Goal: Transaction & Acquisition: Purchase product/service

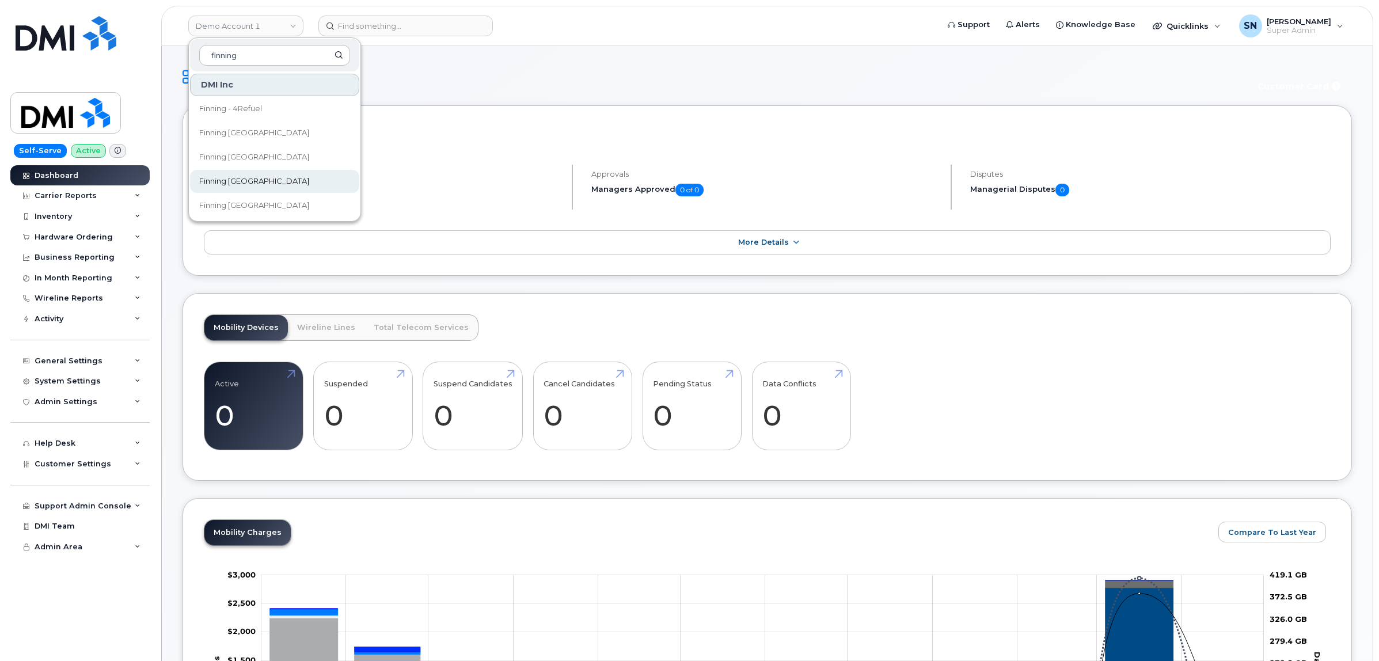
type input "finning"
click at [281, 183] on link "Finning Canada" at bounding box center [274, 181] width 169 height 23
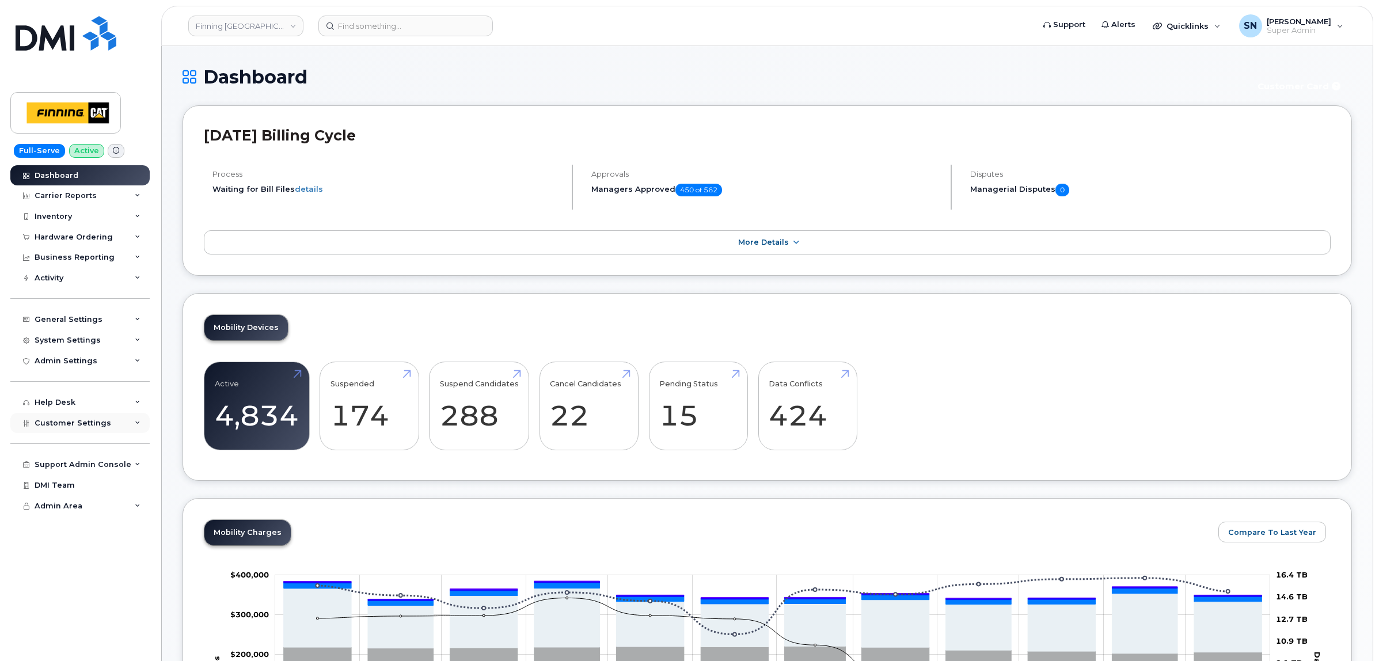
click at [107, 427] on div "Customer Settings" at bounding box center [79, 423] width 139 height 21
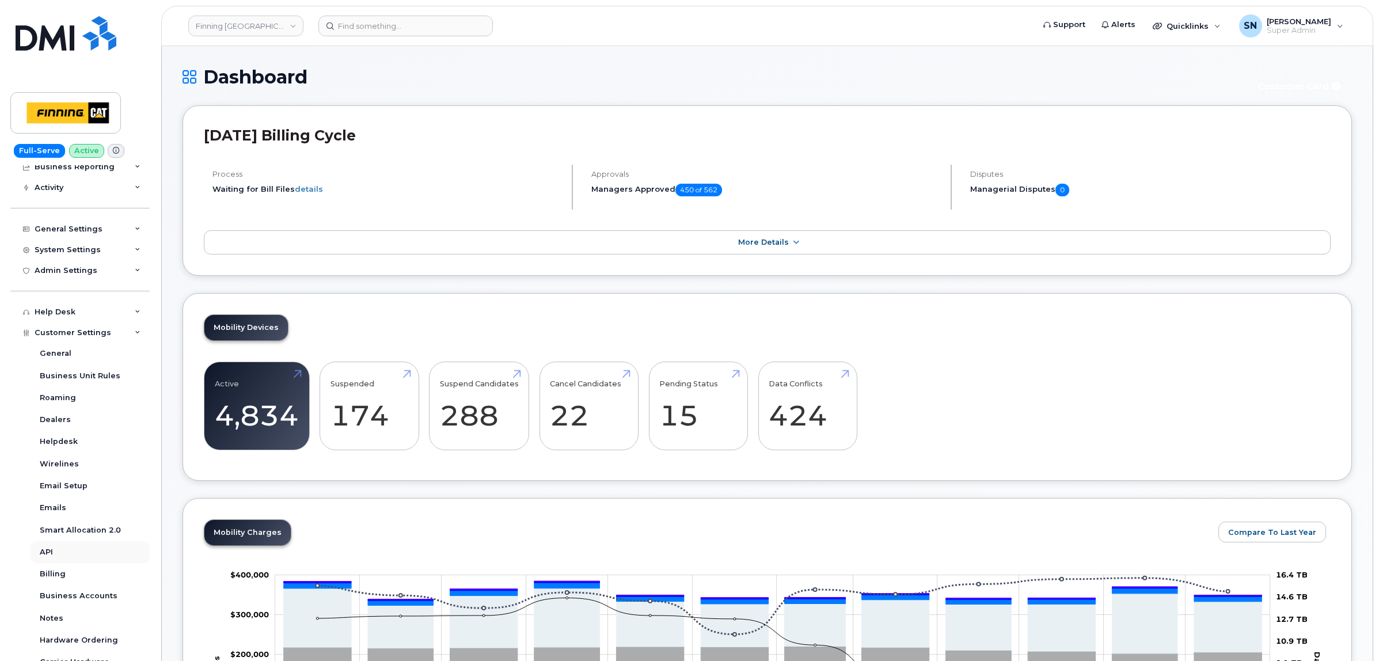
scroll to position [189, 0]
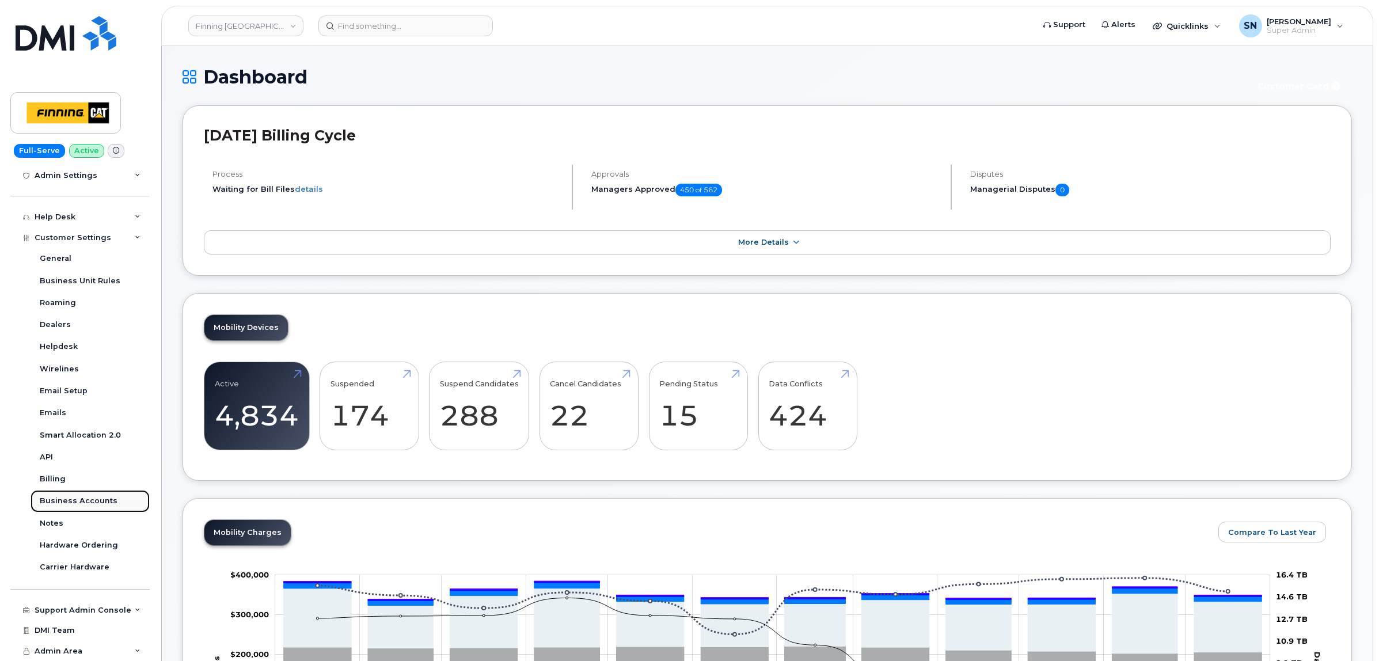
click at [90, 499] on div "Business Accounts" at bounding box center [79, 501] width 78 height 10
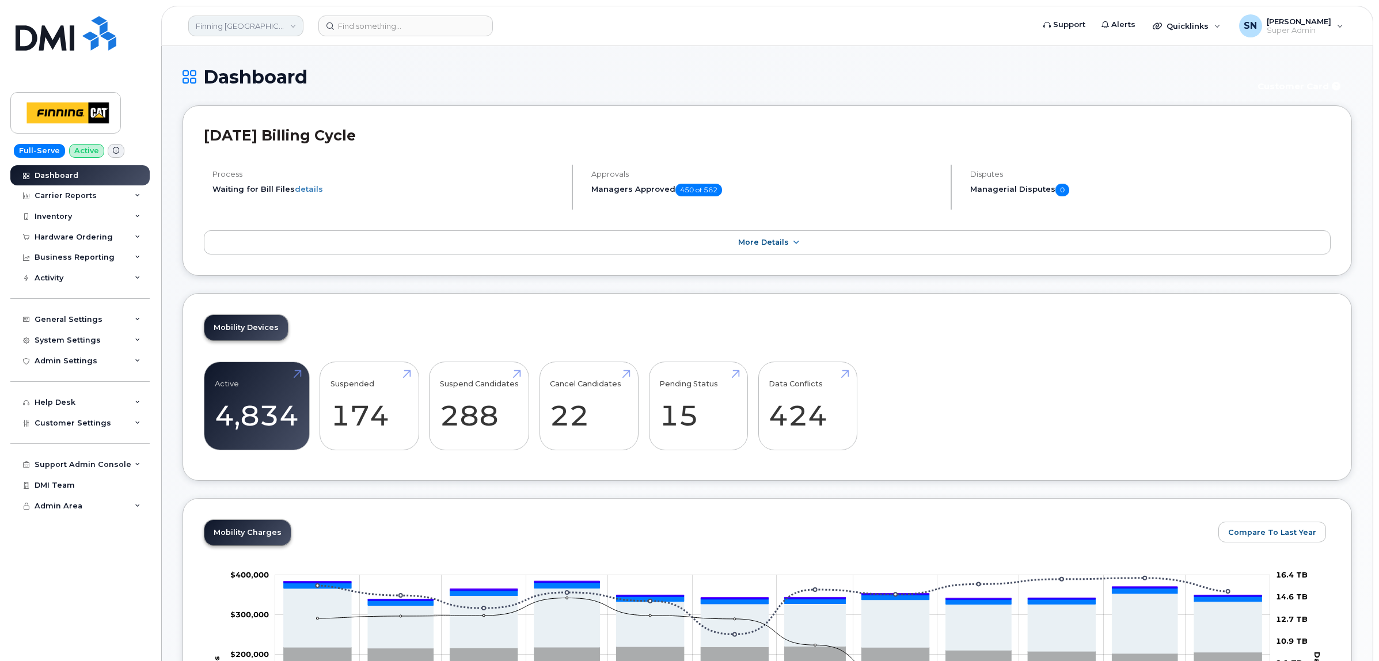
click at [244, 26] on link "Finning Canada" at bounding box center [245, 26] width 115 height 21
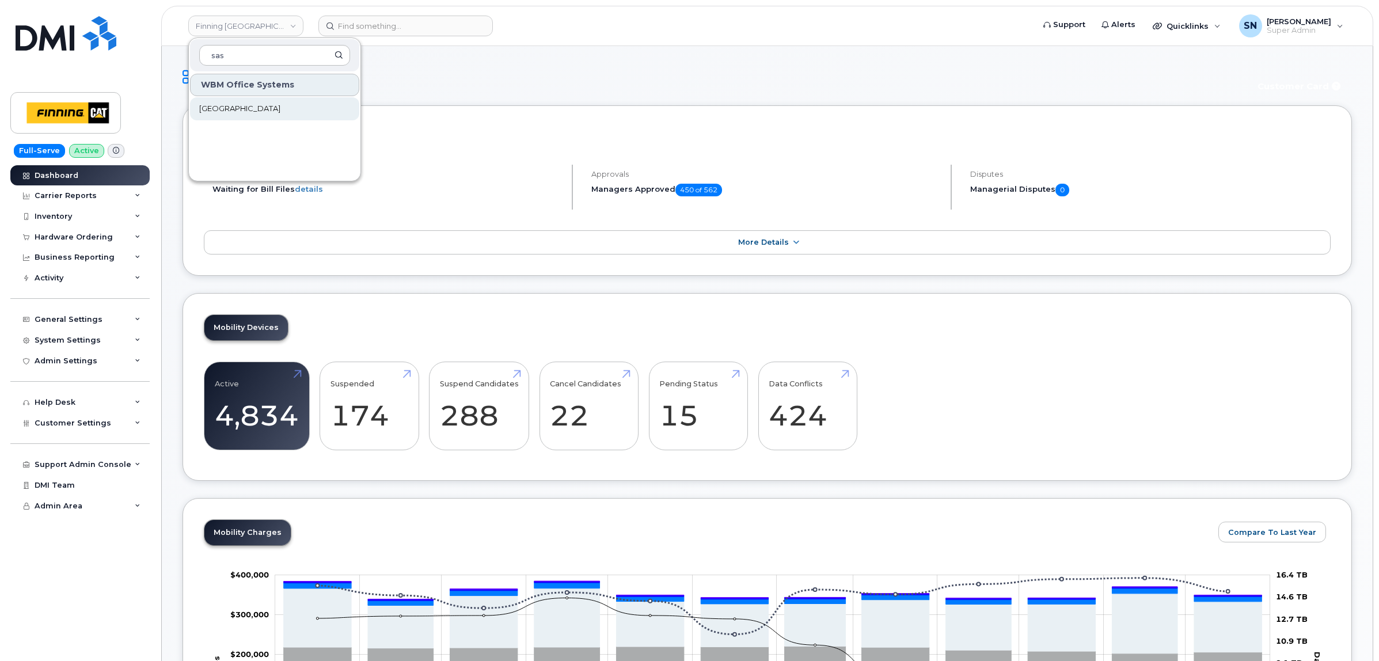
type input "sas"
click at [275, 104] on span "[GEOGRAPHIC_DATA]" at bounding box center [239, 109] width 81 height 12
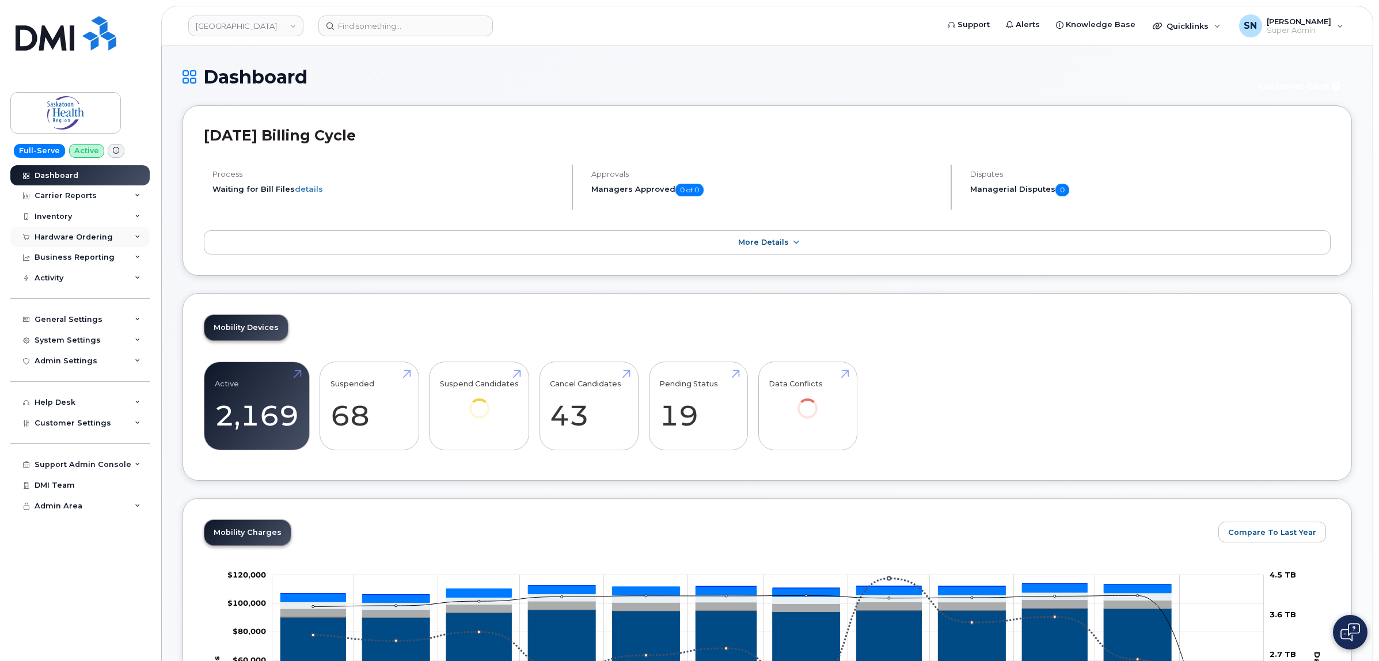
click at [65, 245] on div "Hardware Ordering" at bounding box center [79, 237] width 139 height 21
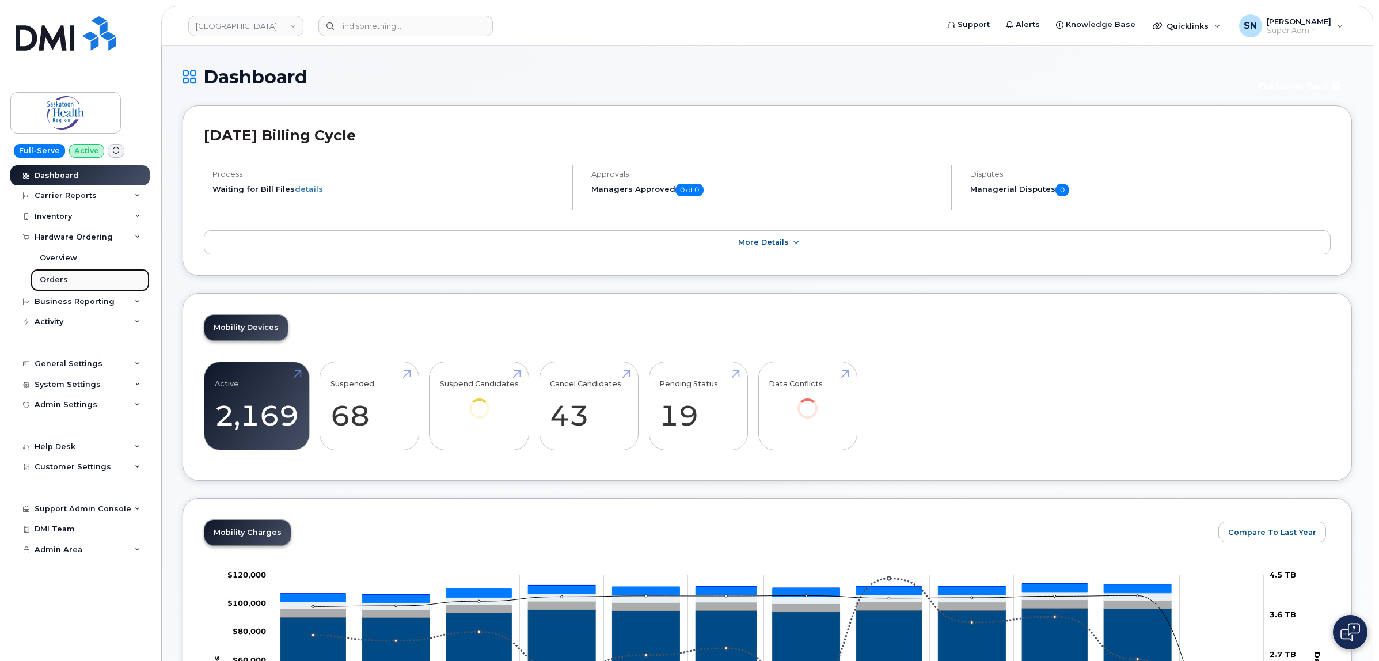
click at [67, 285] on link "Orders" at bounding box center [90, 280] width 119 height 22
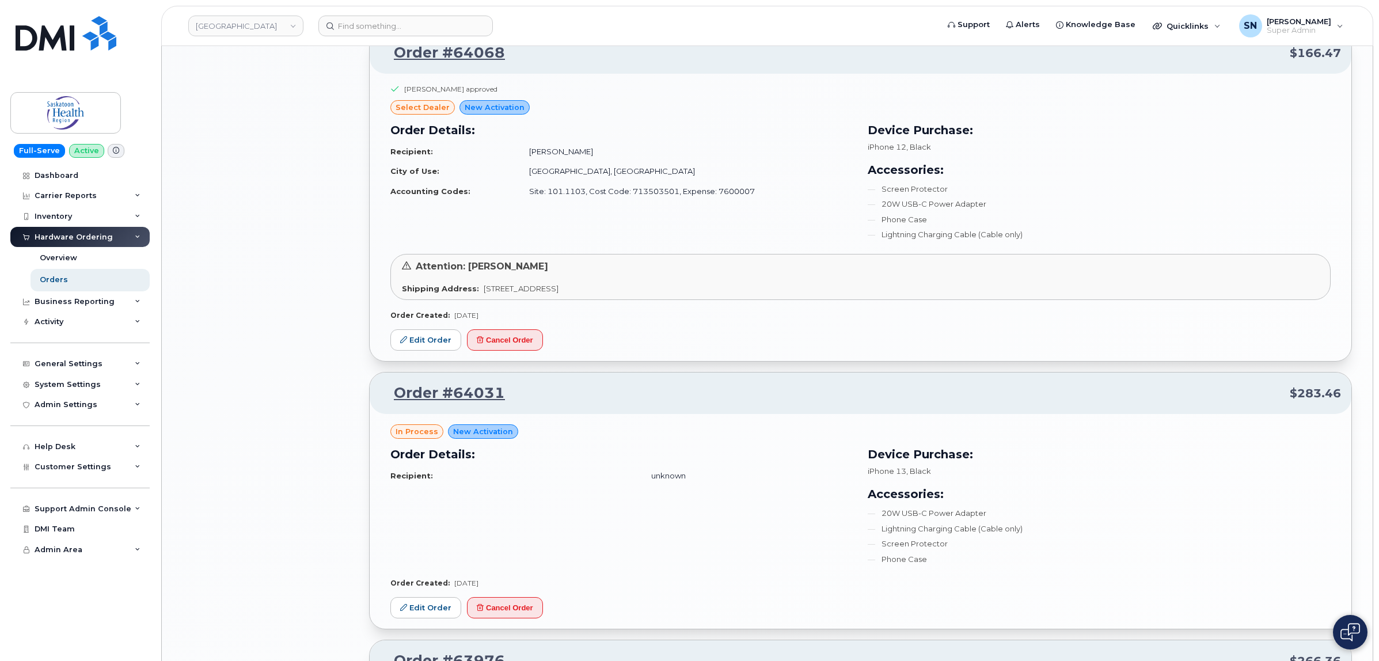
scroll to position [1584, 0]
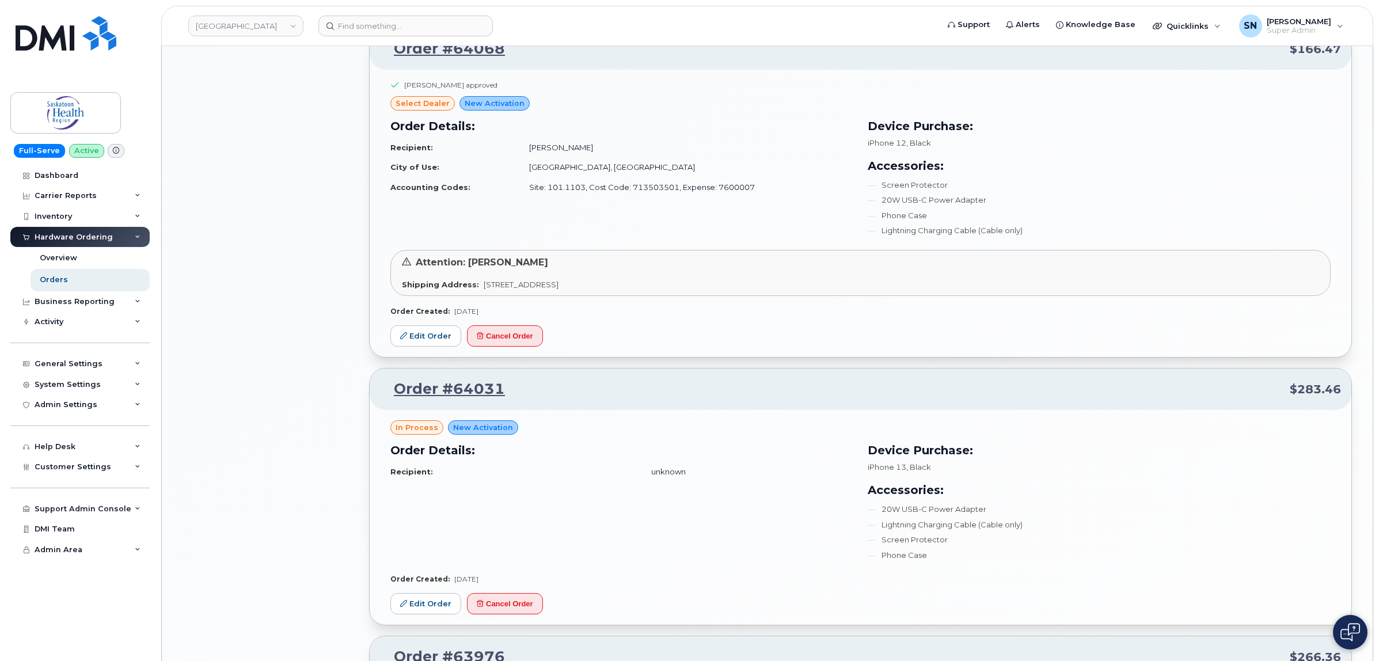
click at [336, 365] on div "All Orders 4935 Open Orders 10 Processed Orders 0 Closed Orders 3763 Cancelled …" at bounding box center [269, 23] width 187 height 3010
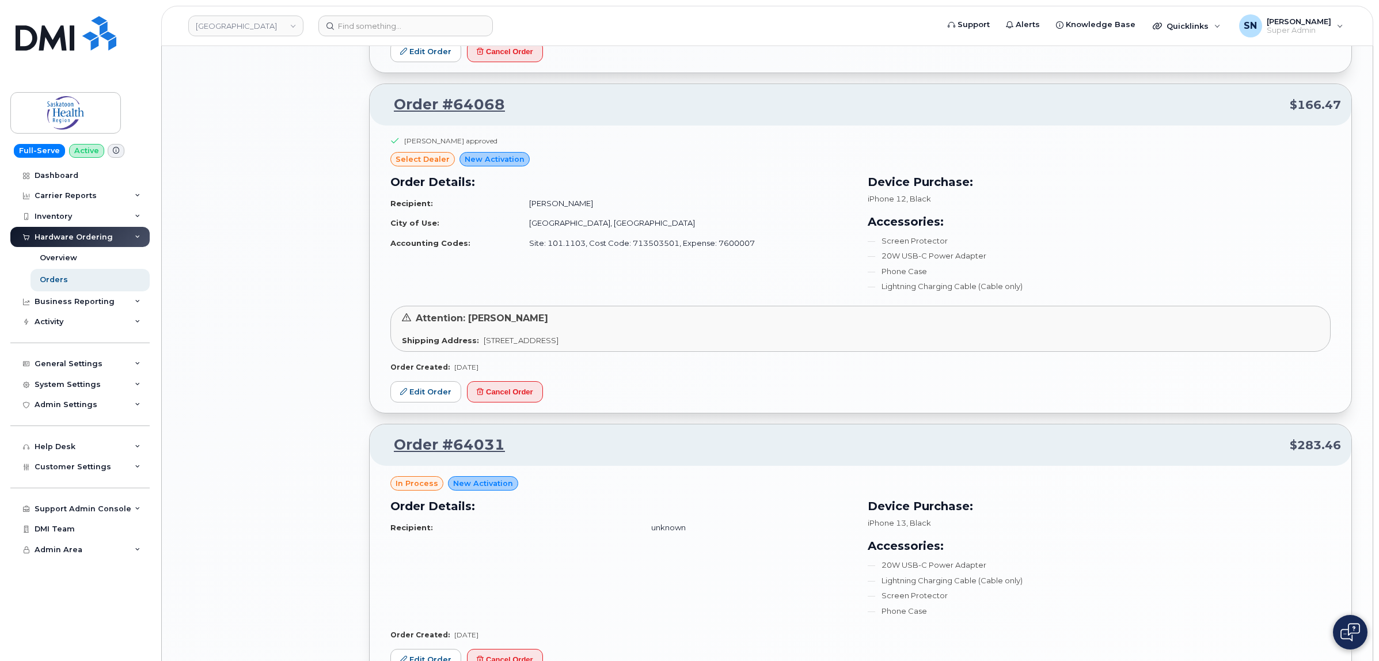
scroll to position [1512, 0]
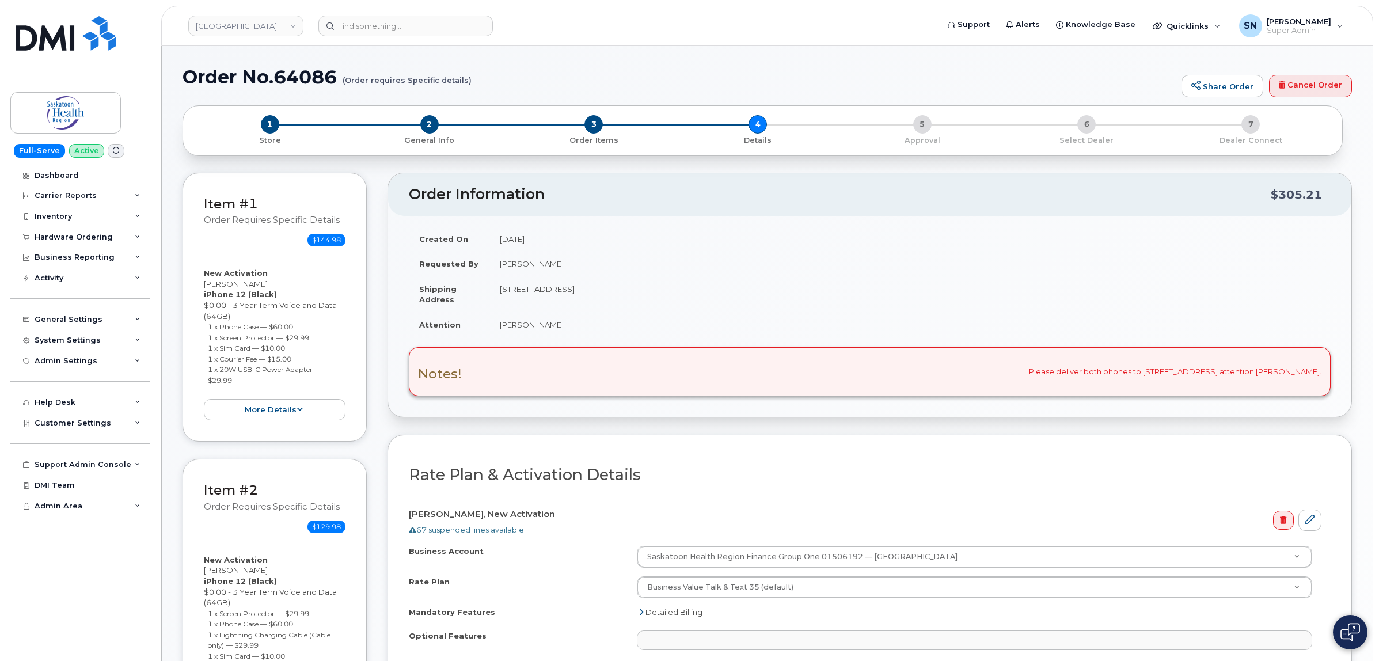
select select
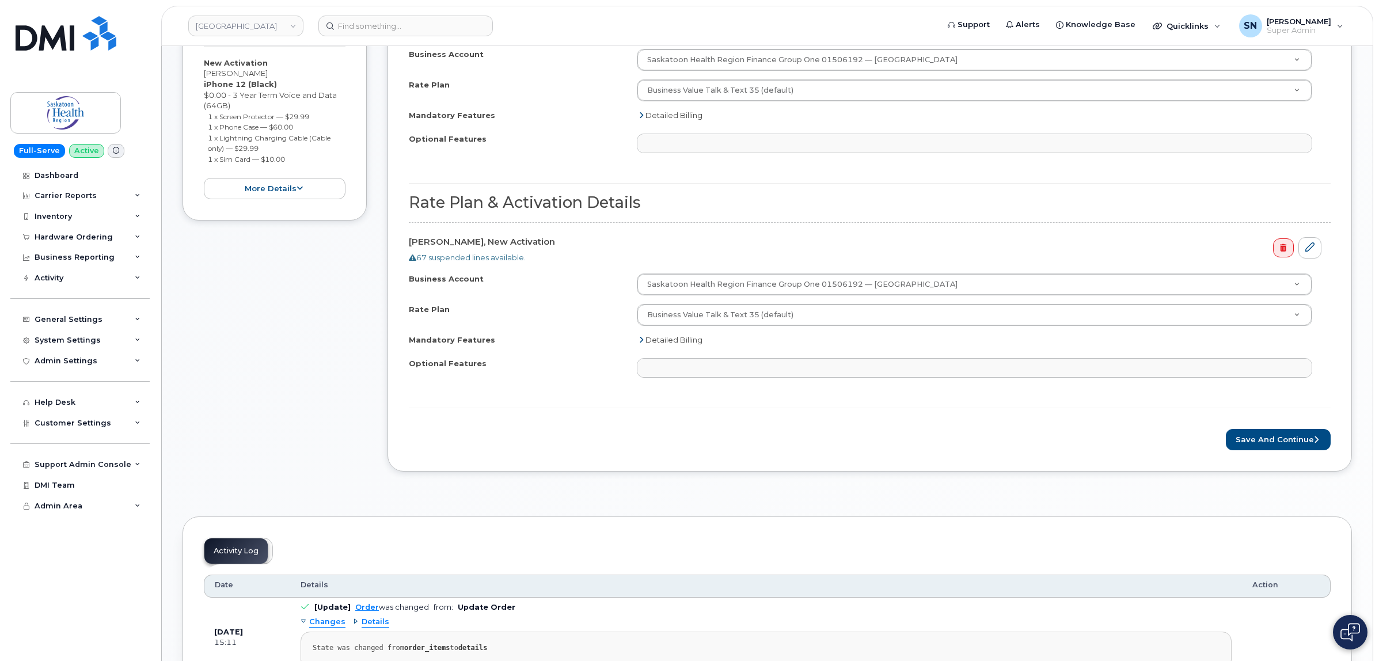
scroll to position [504, 0]
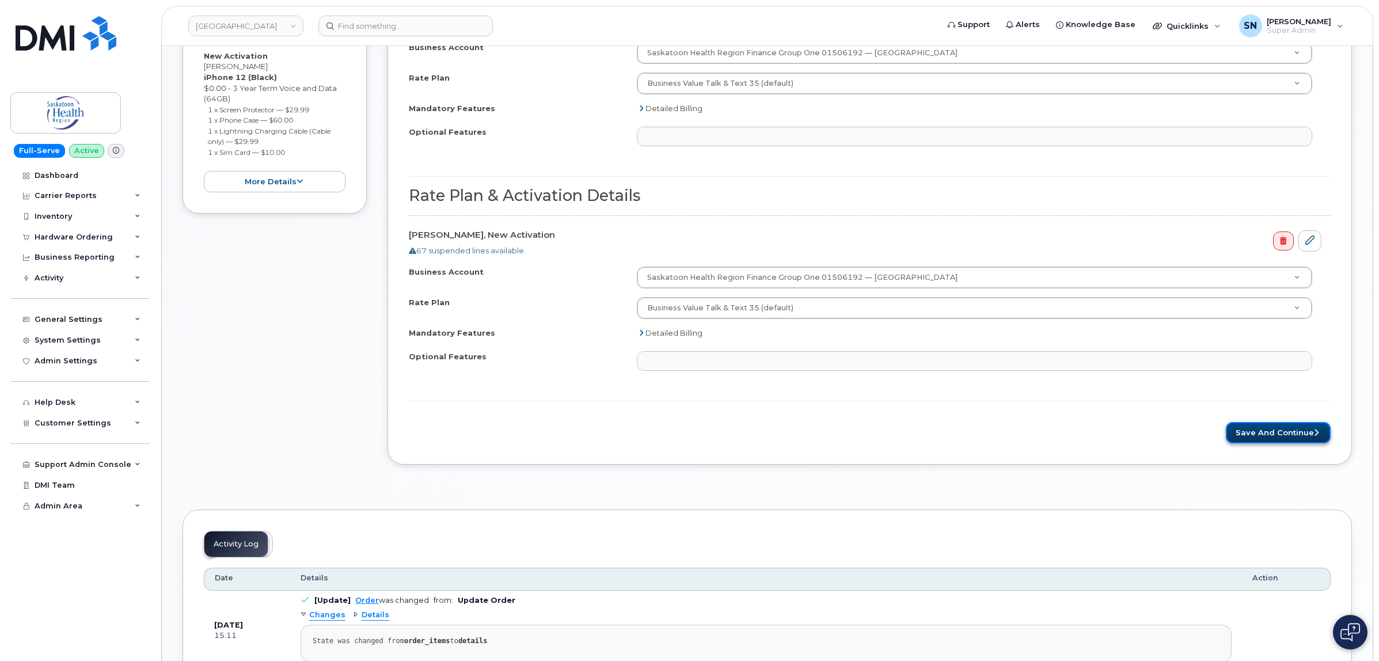
click at [1235, 439] on button "Save and Continue" at bounding box center [1278, 432] width 105 height 21
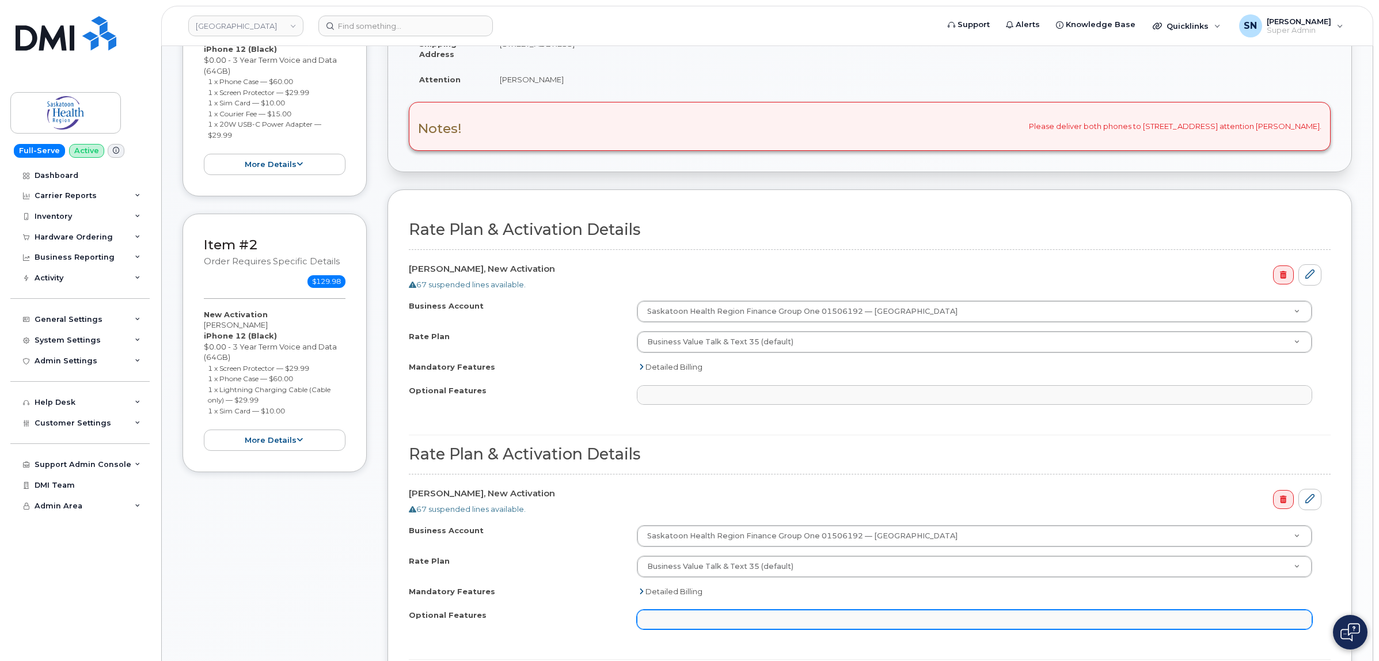
scroll to position [216, 0]
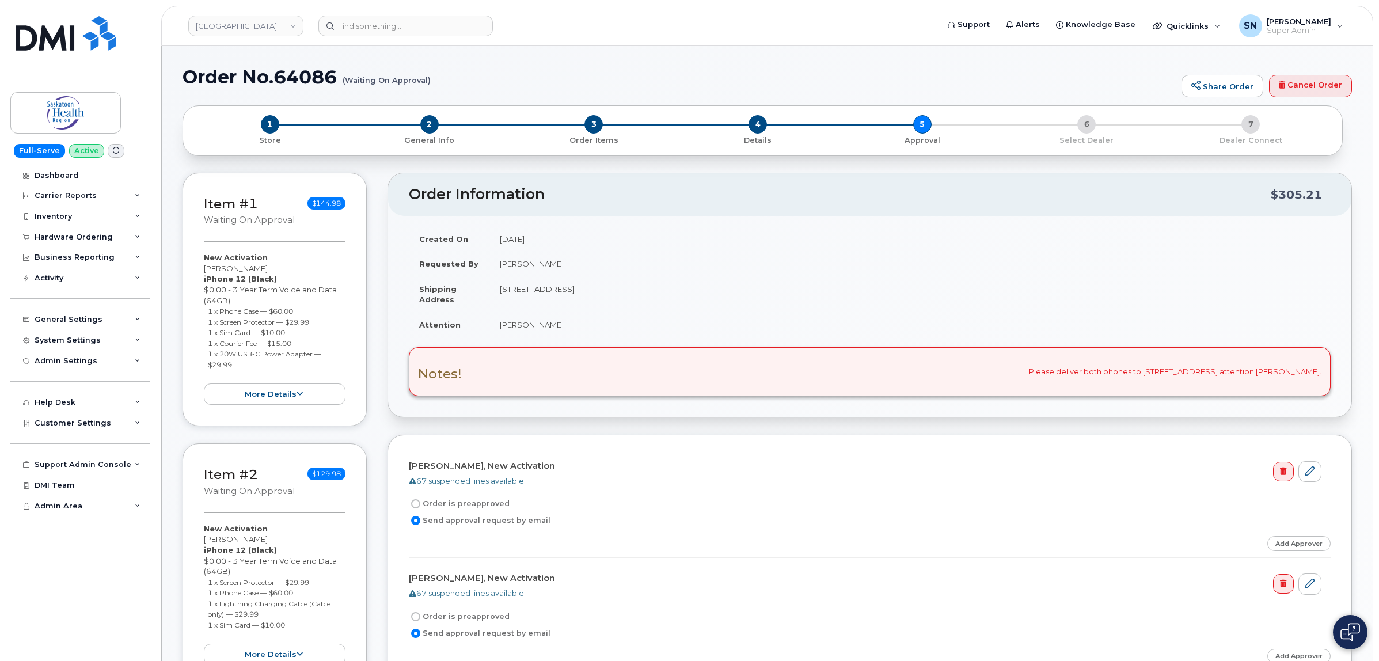
drag, startPoint x: 207, startPoint y: 268, endPoint x: 263, endPoint y: 271, distance: 55.3
click at [263, 271] on div "New Activation [PERSON_NAME] iPhone 12 (Black) $0.00 - 3 Year Term Voice and Da…" at bounding box center [275, 328] width 142 height 153
copy div "[PERSON_NAME]"
drag, startPoint x: 203, startPoint y: 539, endPoint x: 279, endPoint y: 544, distance: 76.2
click at [279, 544] on div "New Activation Cassandra Nienaber iPhone 12 (Black) $0.00 - 3 Year Term Voice a…" at bounding box center [275, 595] width 142 height 142
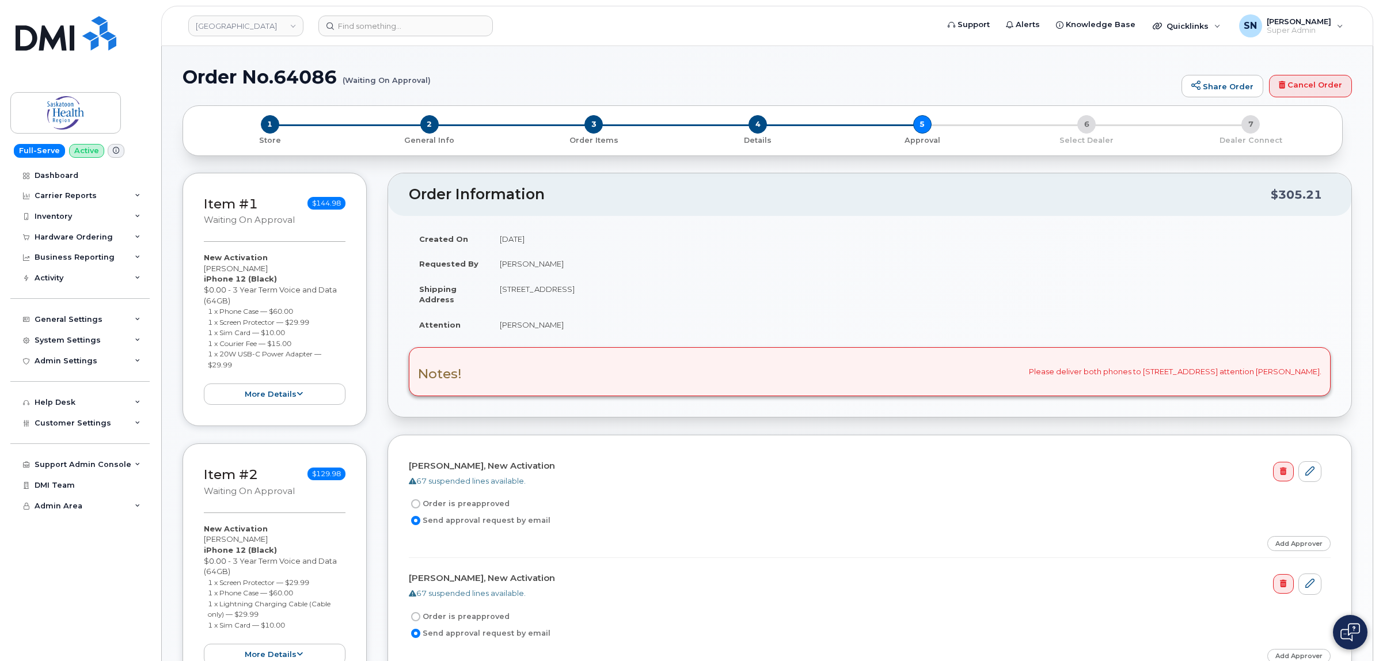
copy div "[PERSON_NAME]"
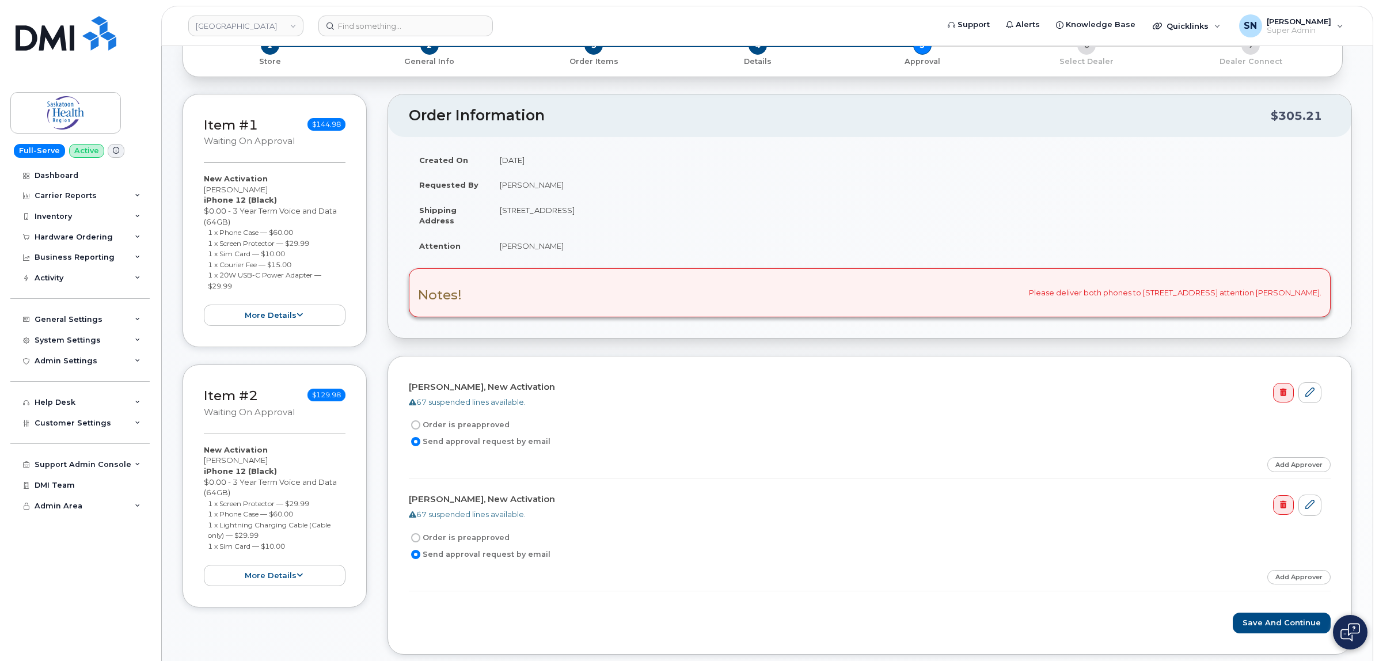
scroll to position [216, 0]
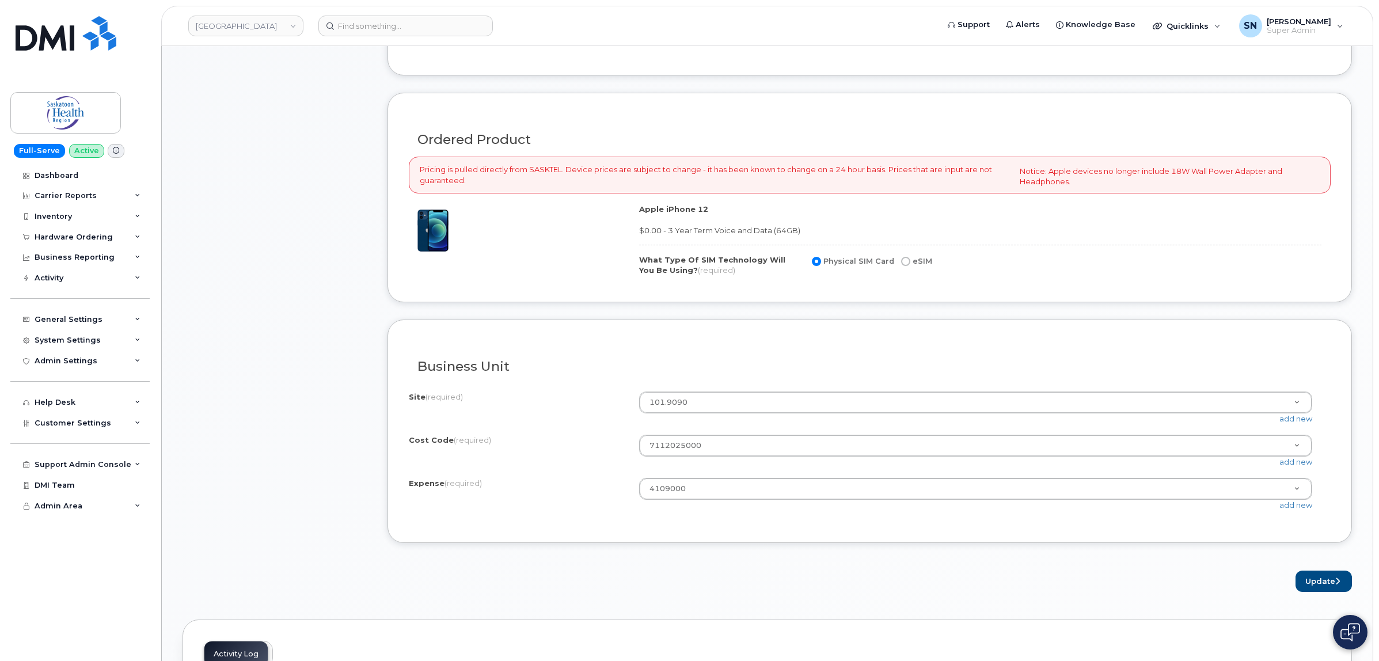
scroll to position [864, 0]
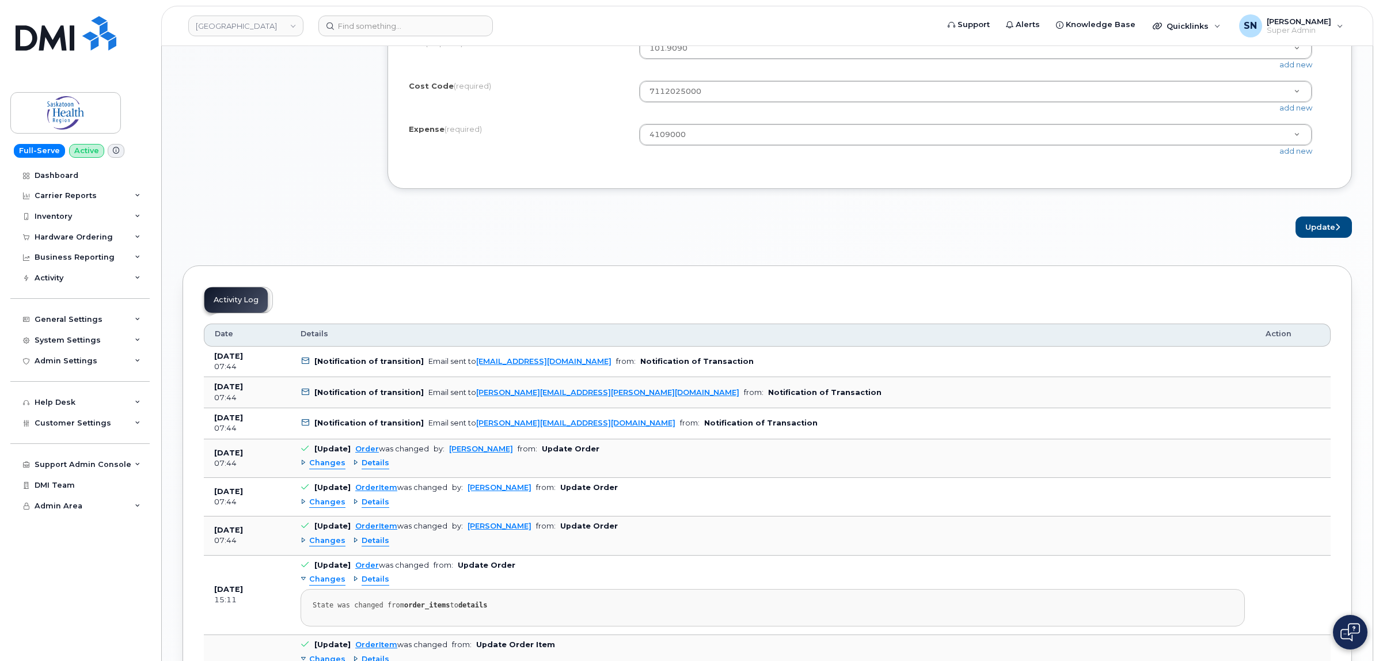
scroll to position [1080, 0]
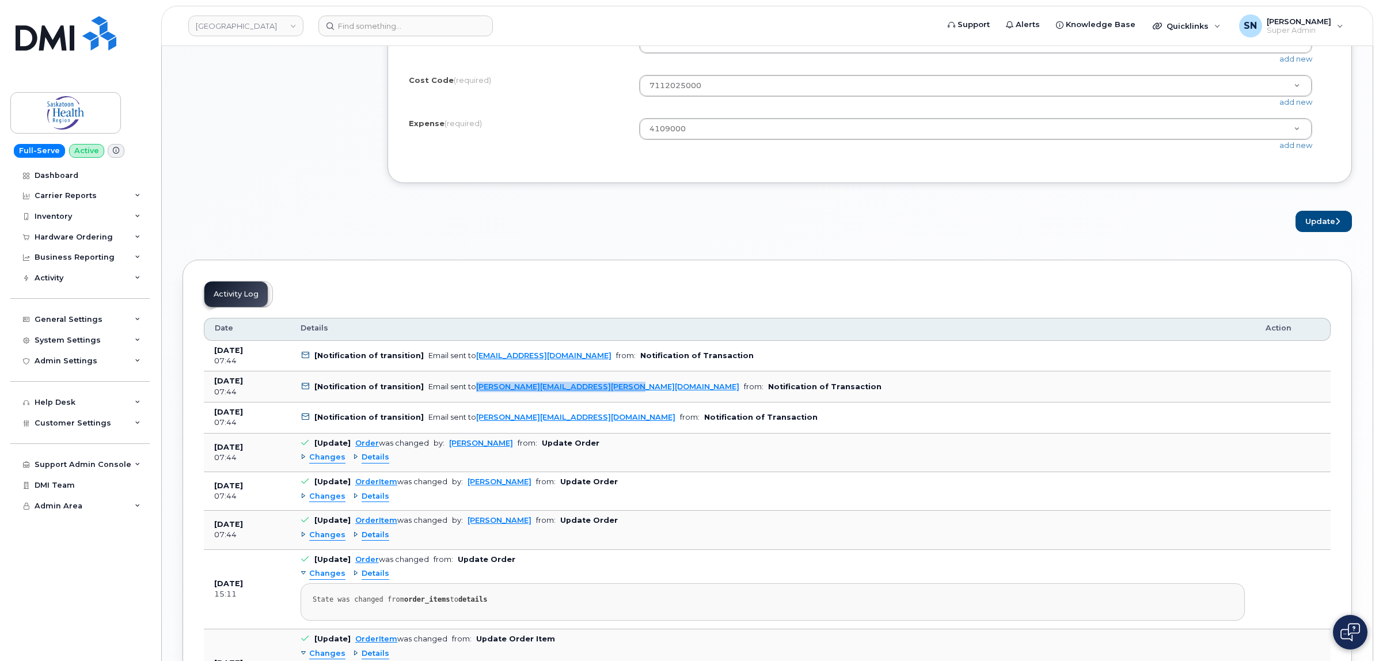
copy link "[PERSON_NAME][EMAIL_ADDRESS][PERSON_NAME][DOMAIN_NAME]"
drag, startPoint x: 609, startPoint y: 393, endPoint x: 472, endPoint y: 407, distance: 137.8
click at [472, 403] on td "[Notification of transition] Email sent to [PERSON_NAME][EMAIL_ADDRESS][PERSON_…" at bounding box center [772, 386] width 965 height 31
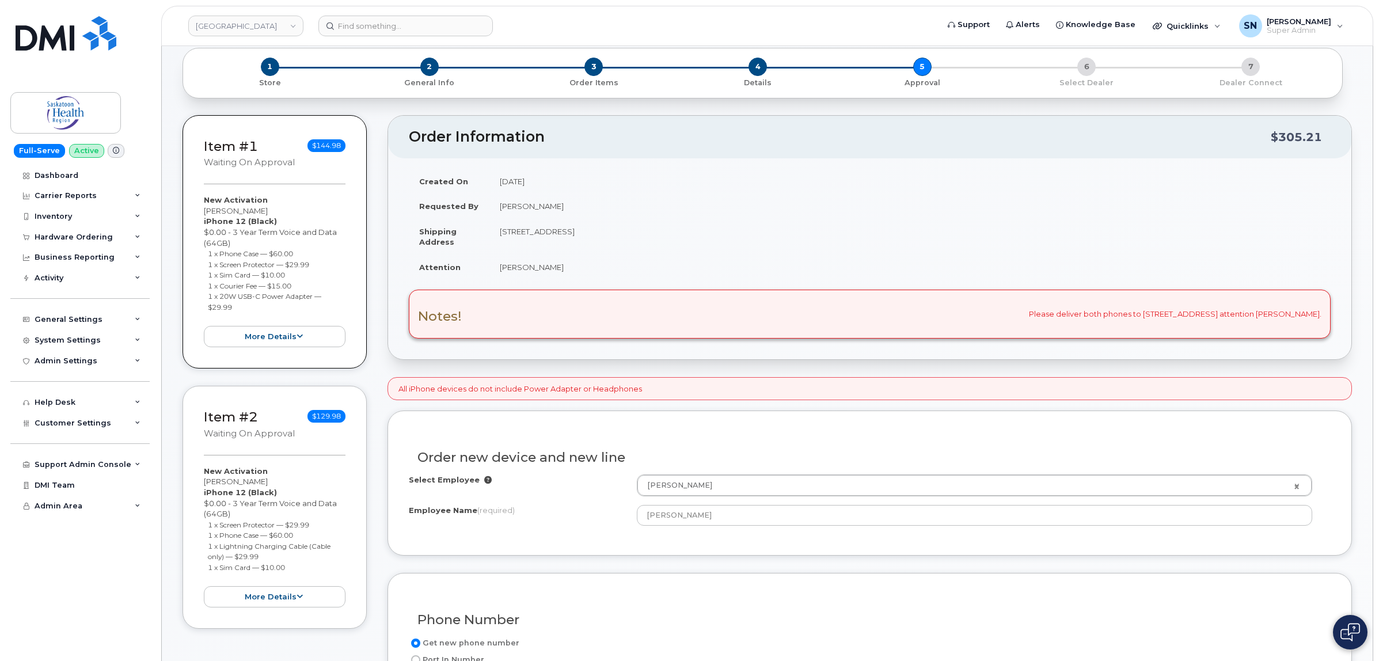
scroll to position [0, 0]
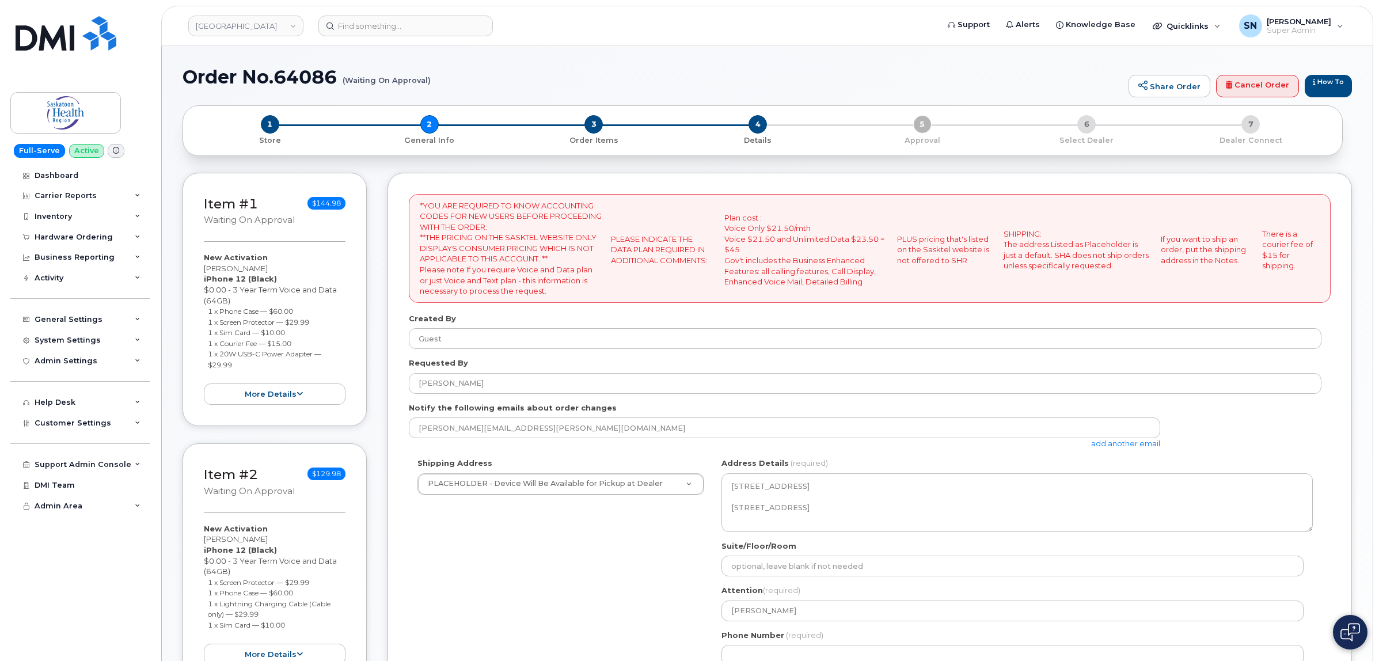
select select
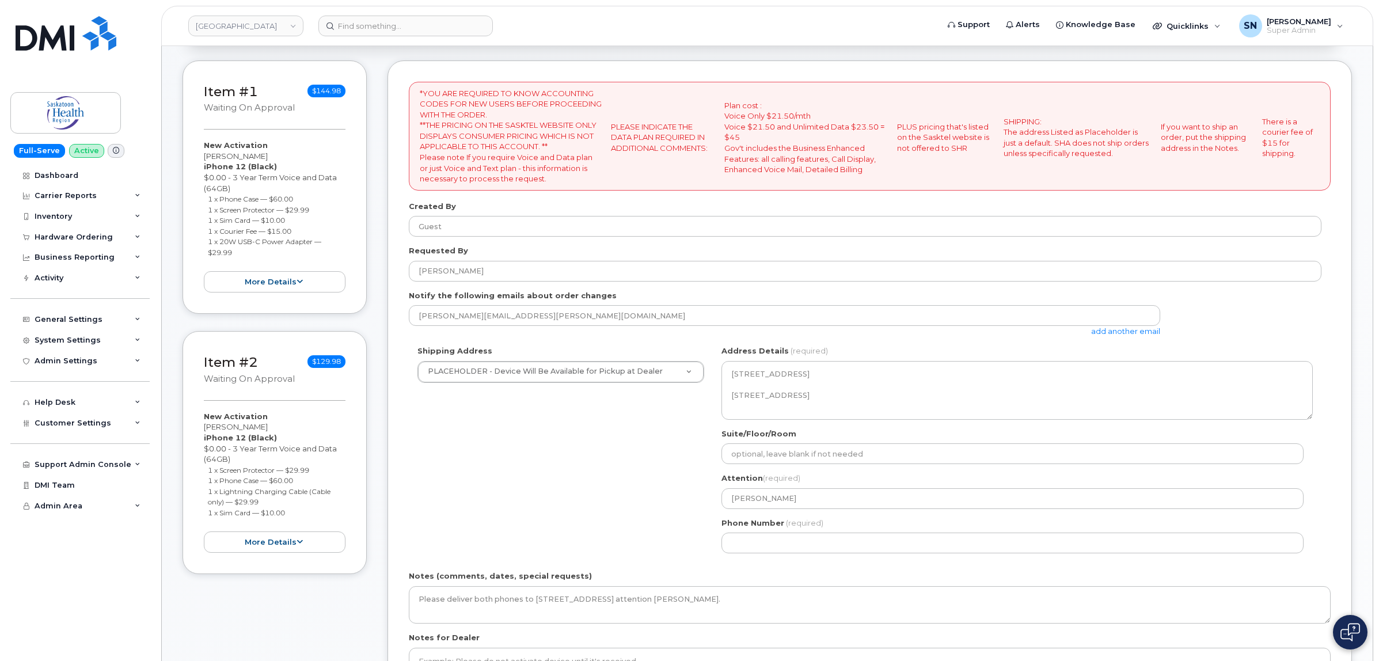
scroll to position [288, 0]
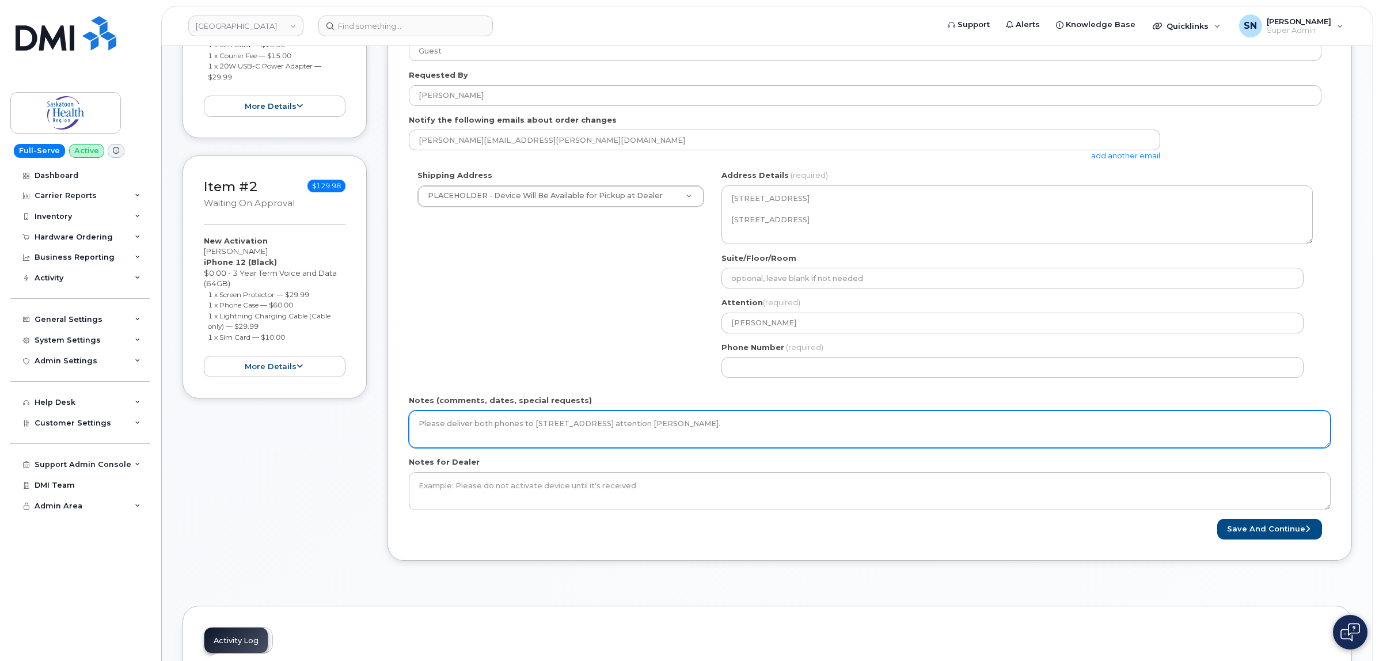
click at [936, 422] on textarea "Please deliver both phones to 715 Queen Street, Saskatoon S7k 3H6 attention Son…" at bounding box center [870, 430] width 922 height 38
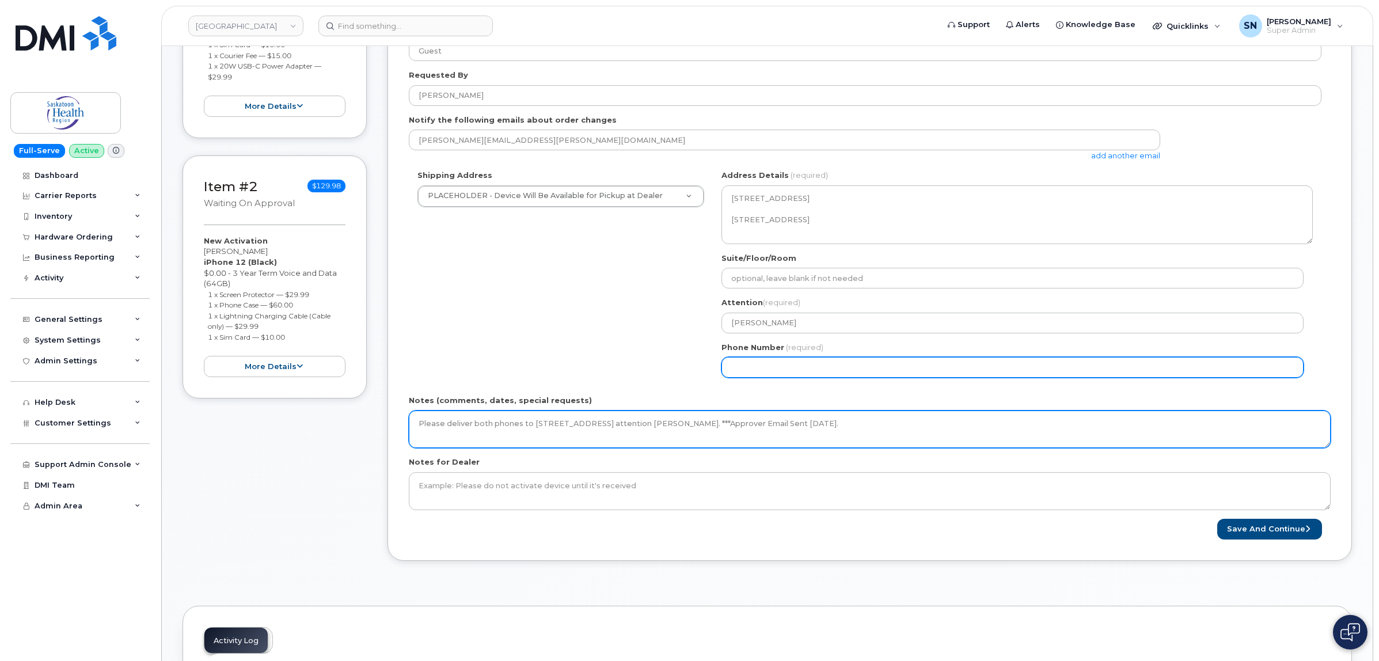
type textarea "Please deliver both phones to 715 Queen Street, Saskatoon S7k 3H6 attention Son…"
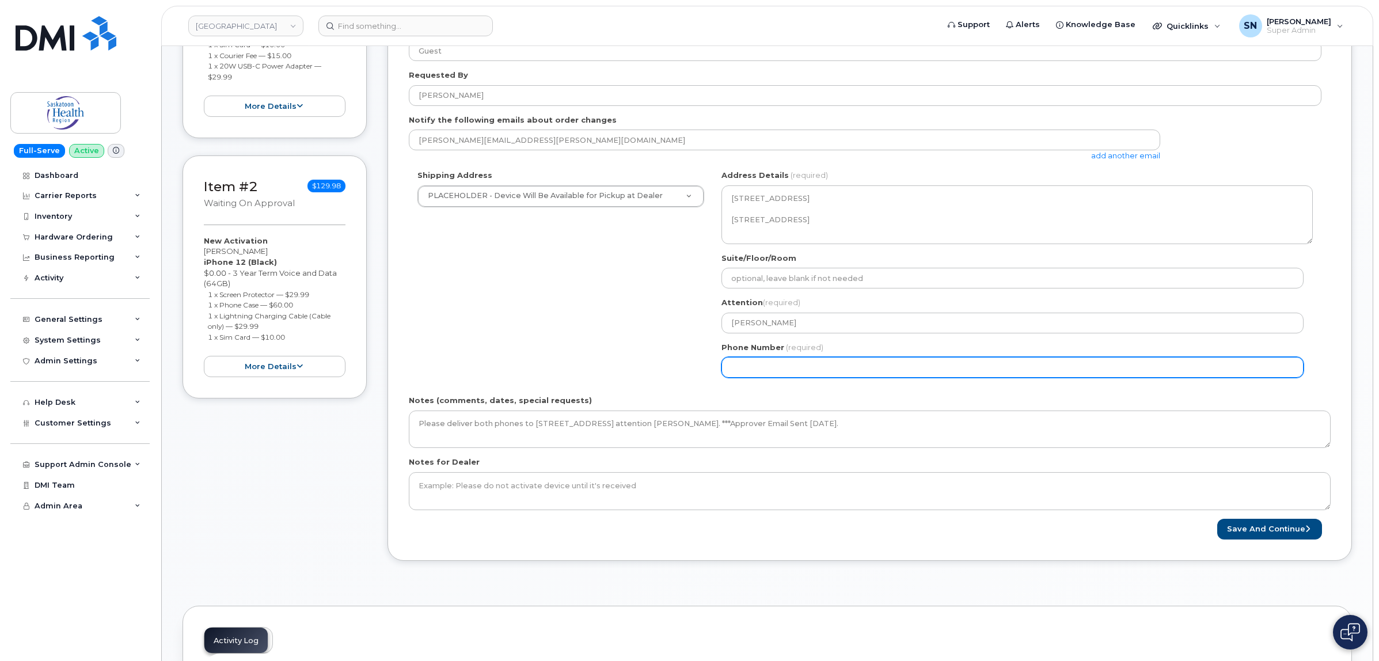
click at [913, 369] on input "Phone Number" at bounding box center [1013, 367] width 582 height 21
select select
type input "123456789"
select select
type input "1234567890"
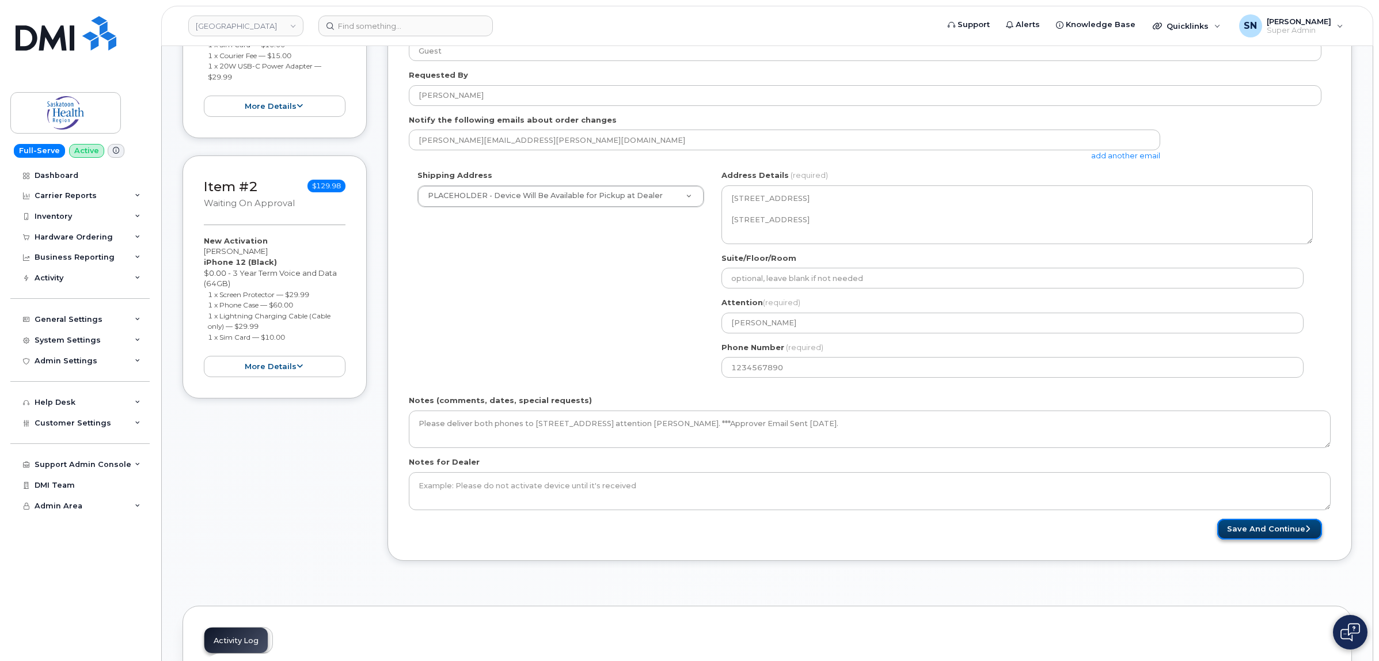
click at [1288, 533] on button "Save and Continue" at bounding box center [1269, 529] width 105 height 21
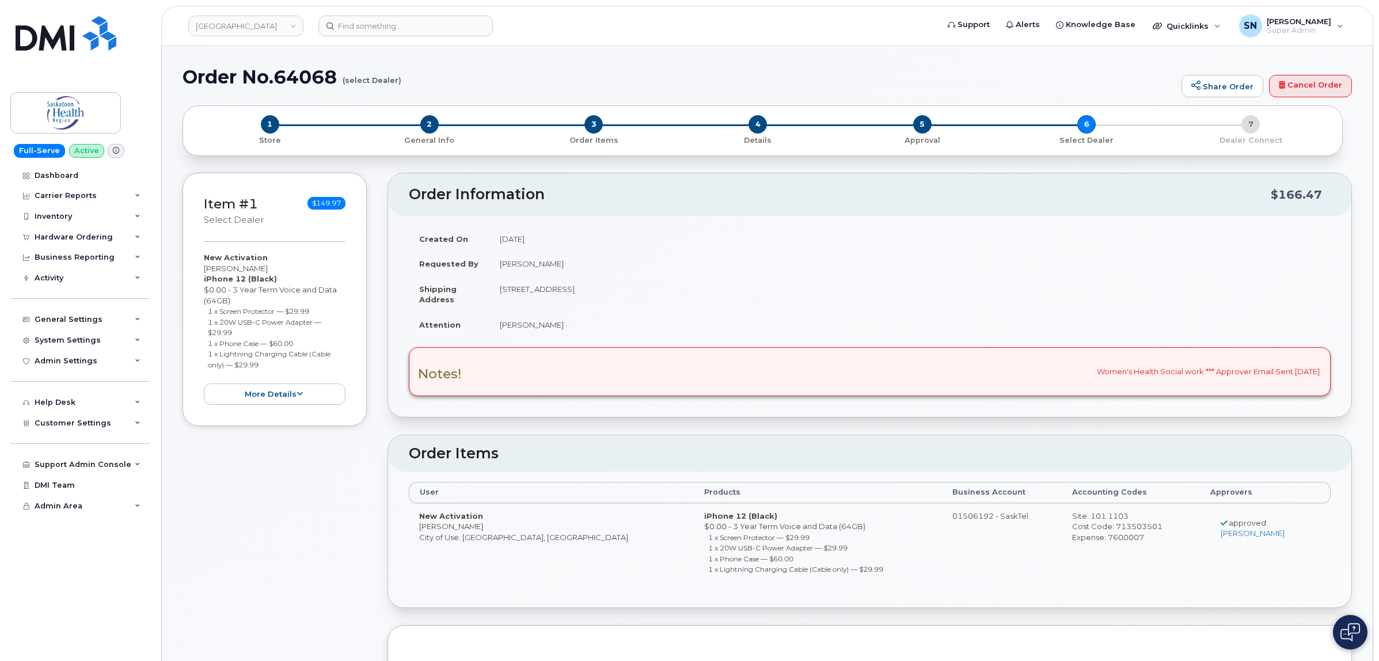
drag, startPoint x: 207, startPoint y: 312, endPoint x: 314, endPoint y: 313, distance: 106.6
click at [314, 313] on li "1 x Screen Protector — $29.99" at bounding box center [277, 311] width 138 height 11
copy small "1 x Screen Protector — $29.99"
copy small "1 x 20W US"
copy small "1 x 20W USB-C Power Adapter — $29.99"
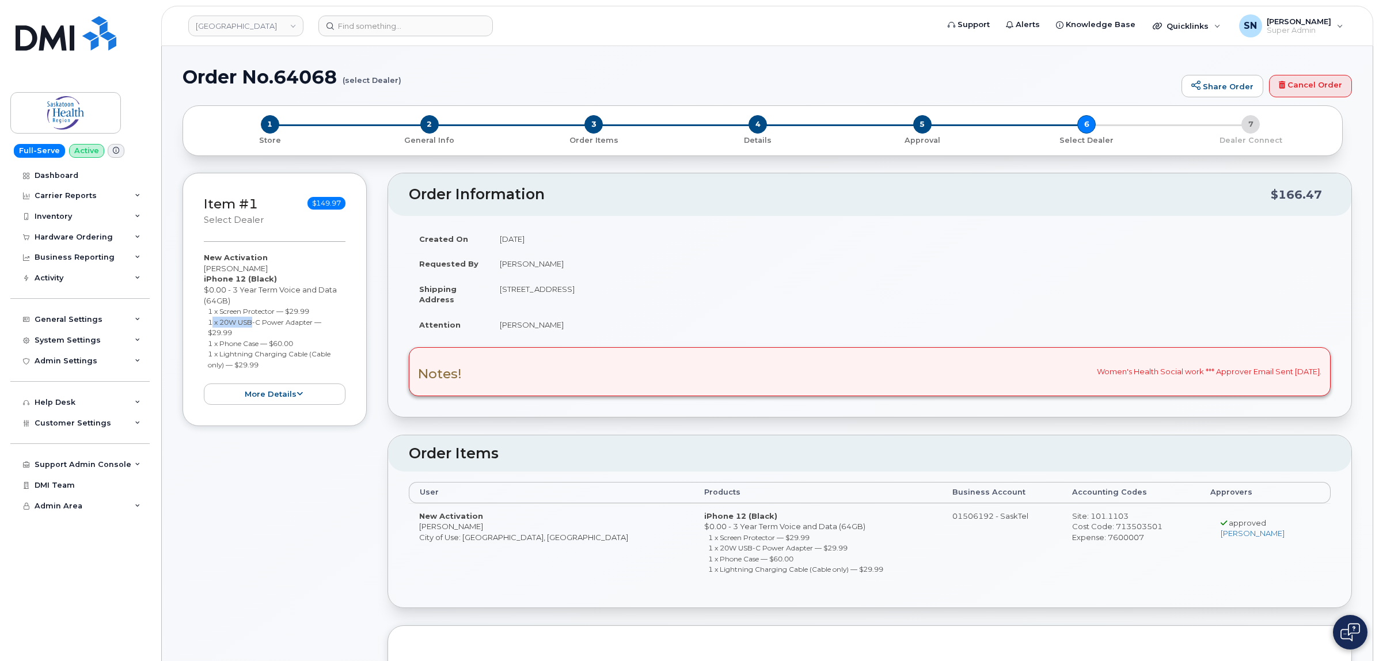
drag, startPoint x: 208, startPoint y: 321, endPoint x: 251, endPoint y: 328, distance: 42.6
click at [251, 328] on li "1 x 20W USB-C Power Adapter — $29.99" at bounding box center [277, 327] width 138 height 21
click at [208, 344] on ul "1 x Screen Protector — $29.99 1 x 20W USB-C Power Adapter — $29.99 1 x Phone Ca…" at bounding box center [275, 338] width 142 height 64
drag, startPoint x: 208, startPoint y: 343, endPoint x: 306, endPoint y: 341, distance: 97.3
click at [306, 341] on li "1 x Phone Case — $60.00" at bounding box center [277, 343] width 138 height 11
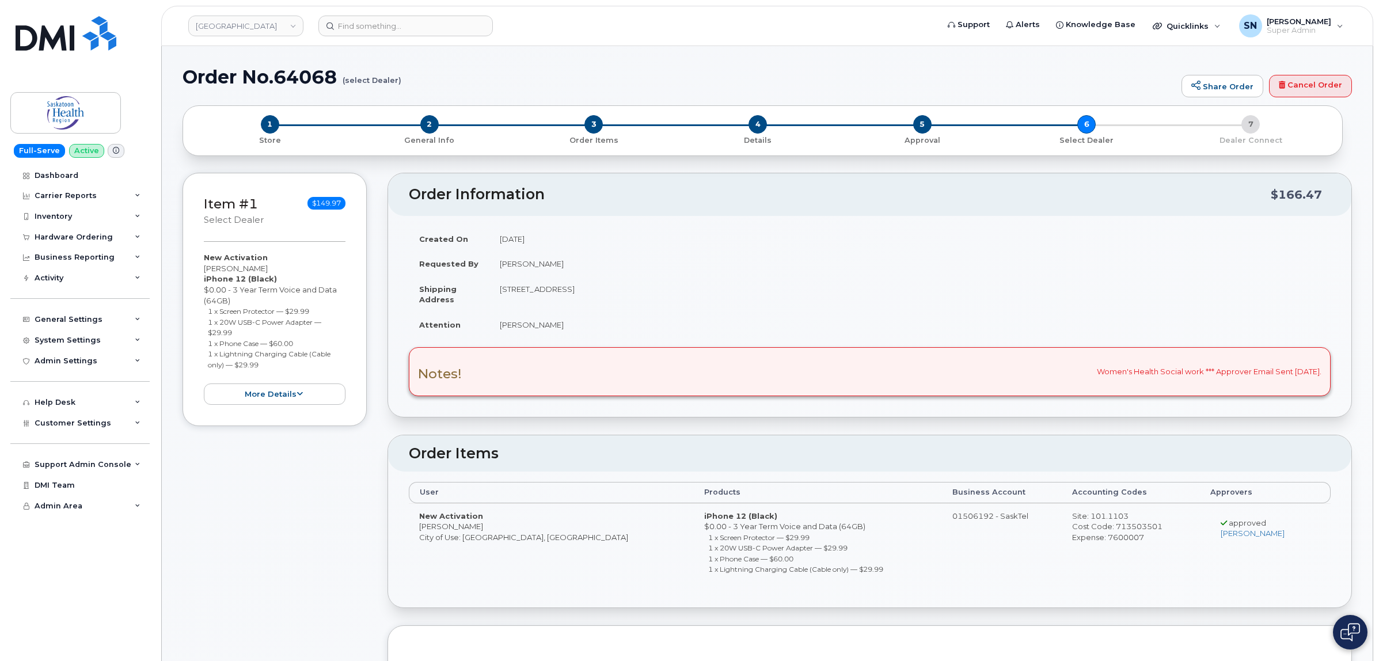
copy small "1 x Phone Case — $60.00"
drag, startPoint x: 208, startPoint y: 352, endPoint x: 279, endPoint y: 361, distance: 71.9
click at [279, 361] on li "1 x Lightning Charging Cable (Cable only) — $29.99" at bounding box center [277, 358] width 138 height 21
copy small "1 x Lightning Charging Cable (Cable only) — $29.99"
drag, startPoint x: 208, startPoint y: 320, endPoint x: 238, endPoint y: 328, distance: 30.6
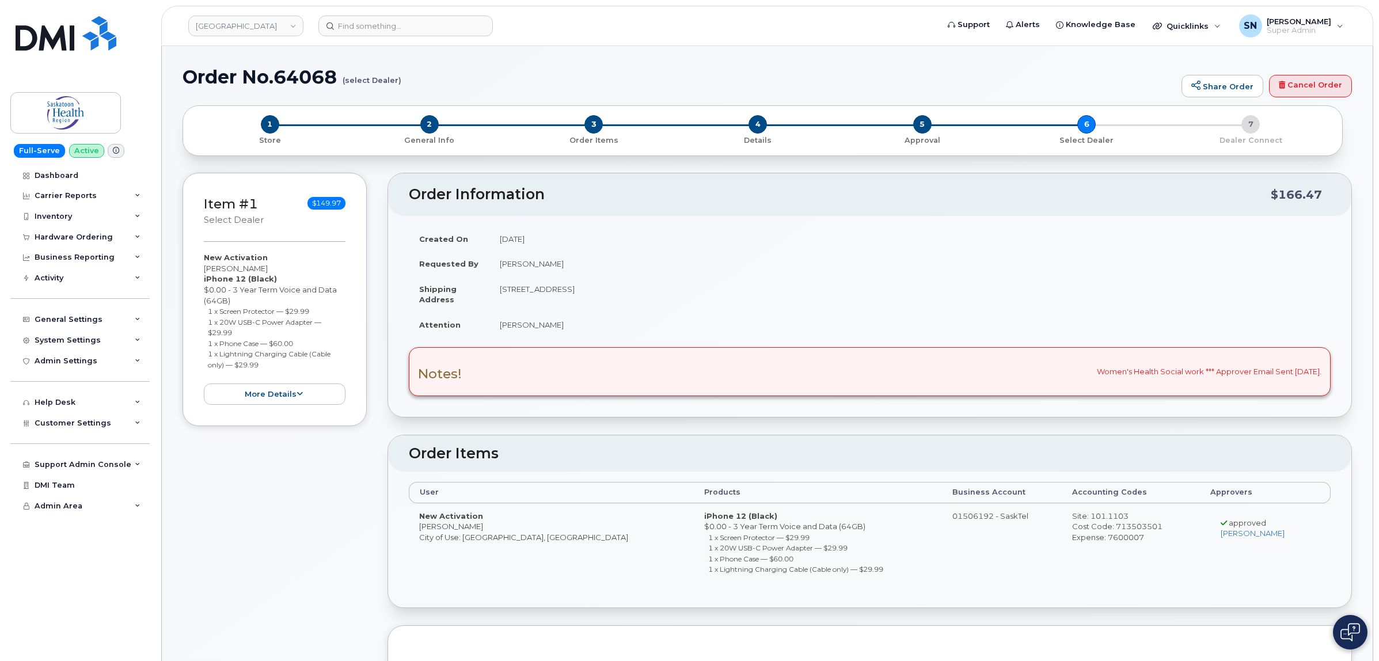
click at [238, 328] on li "1 x 20W USB-C Power Adapter — $29.99" at bounding box center [277, 327] width 138 height 21
copy small "1 x 20W USB-C Power Adapter — $29.99"
drag, startPoint x: 203, startPoint y: 265, endPoint x: 276, endPoint y: 265, distance: 73.7
click at [276, 265] on div "Item #1 select Dealer $149.97 New Activation Donna Bueckert iPhone 12 (Black) $…" at bounding box center [275, 300] width 184 height 254
copy div "[PERSON_NAME]"
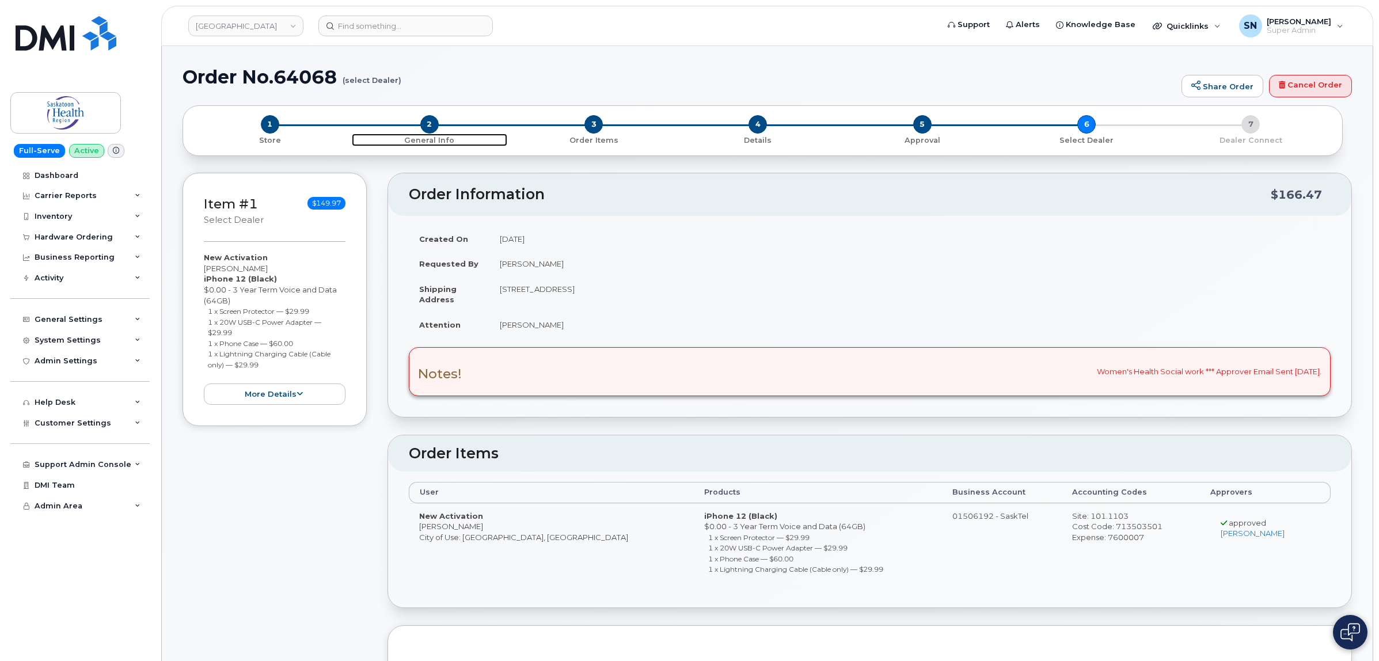
click at [435, 122] on span "2" at bounding box center [429, 124] width 18 height 18
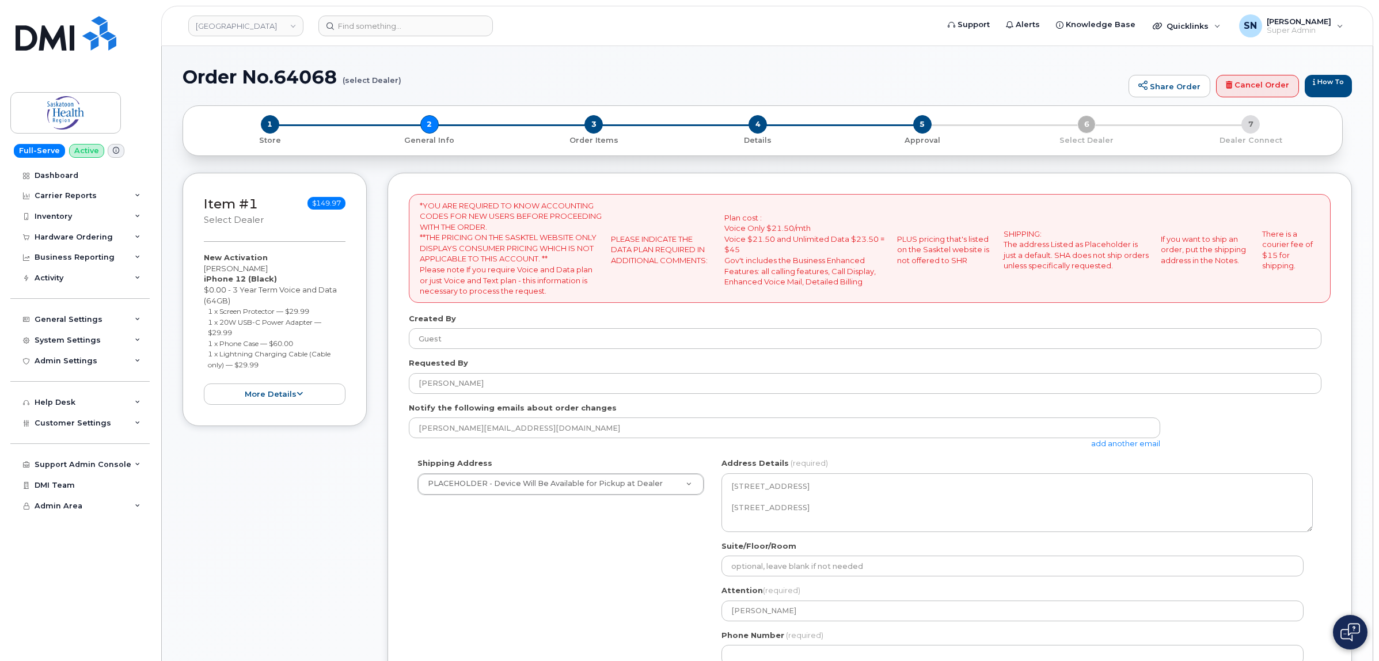
select select
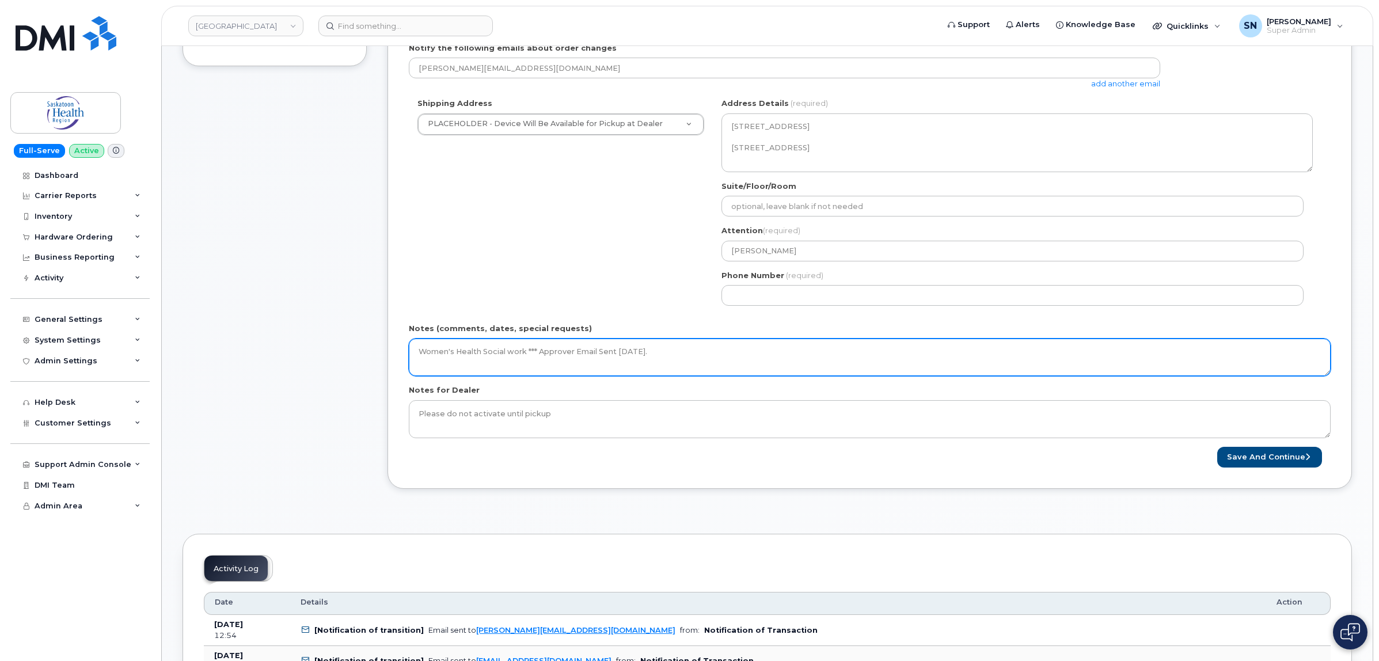
click at [759, 341] on textarea "Women's Health Social work *** Approver Email Sent [DATE]." at bounding box center [870, 358] width 922 height 38
type textarea "Women's Health Social work *** Approver Email Sent [DATE]. ***PO Instructions s…"
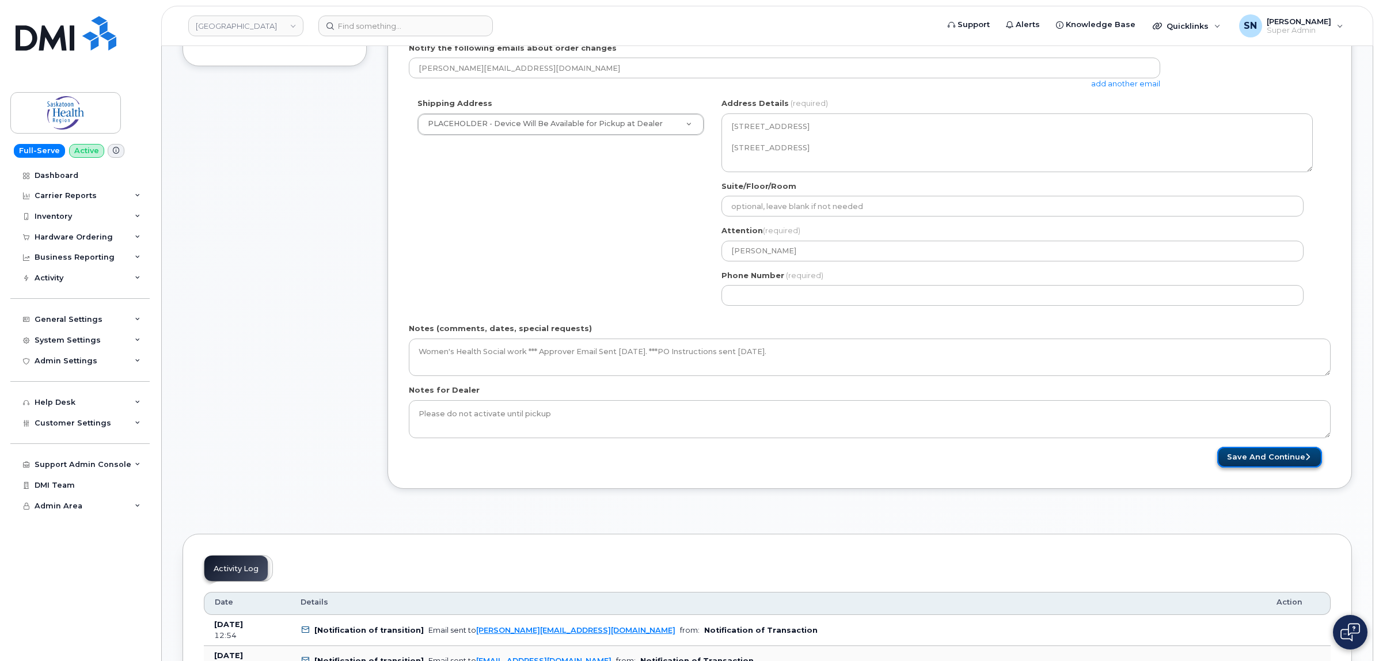
click at [1260, 456] on button "Save and Continue" at bounding box center [1269, 457] width 105 height 21
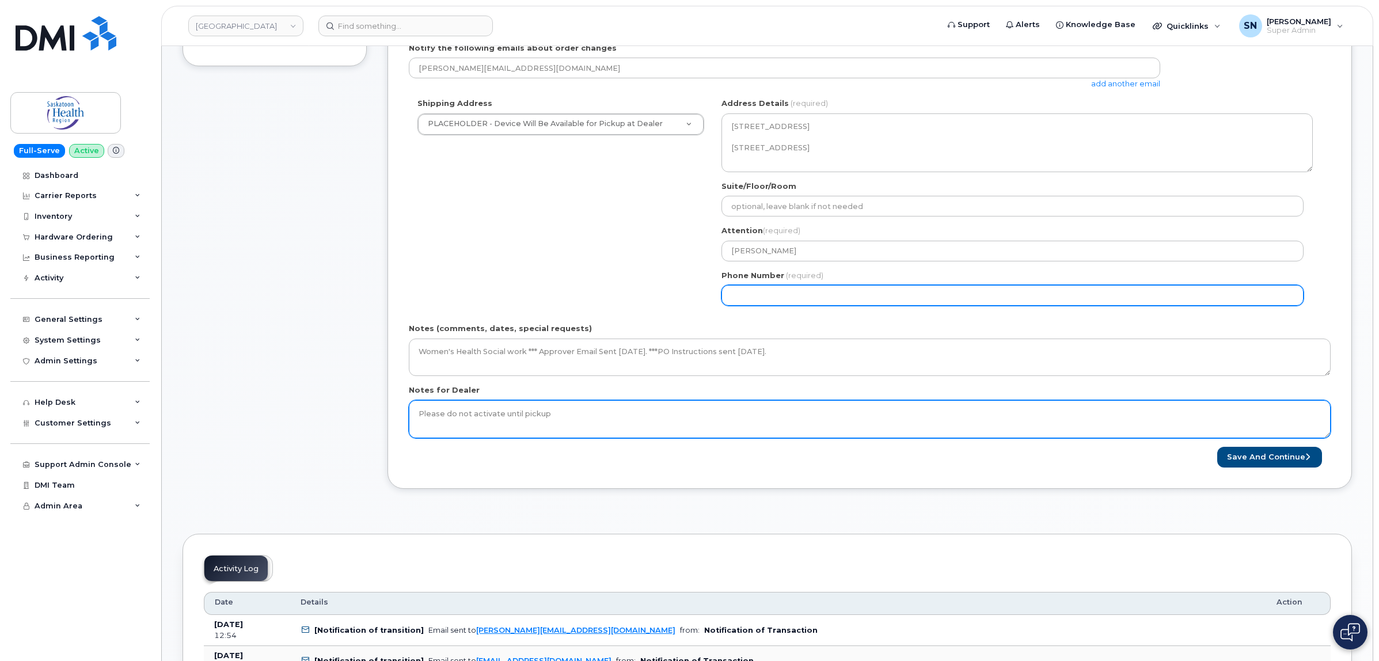
select select
type input "123456789"
select select
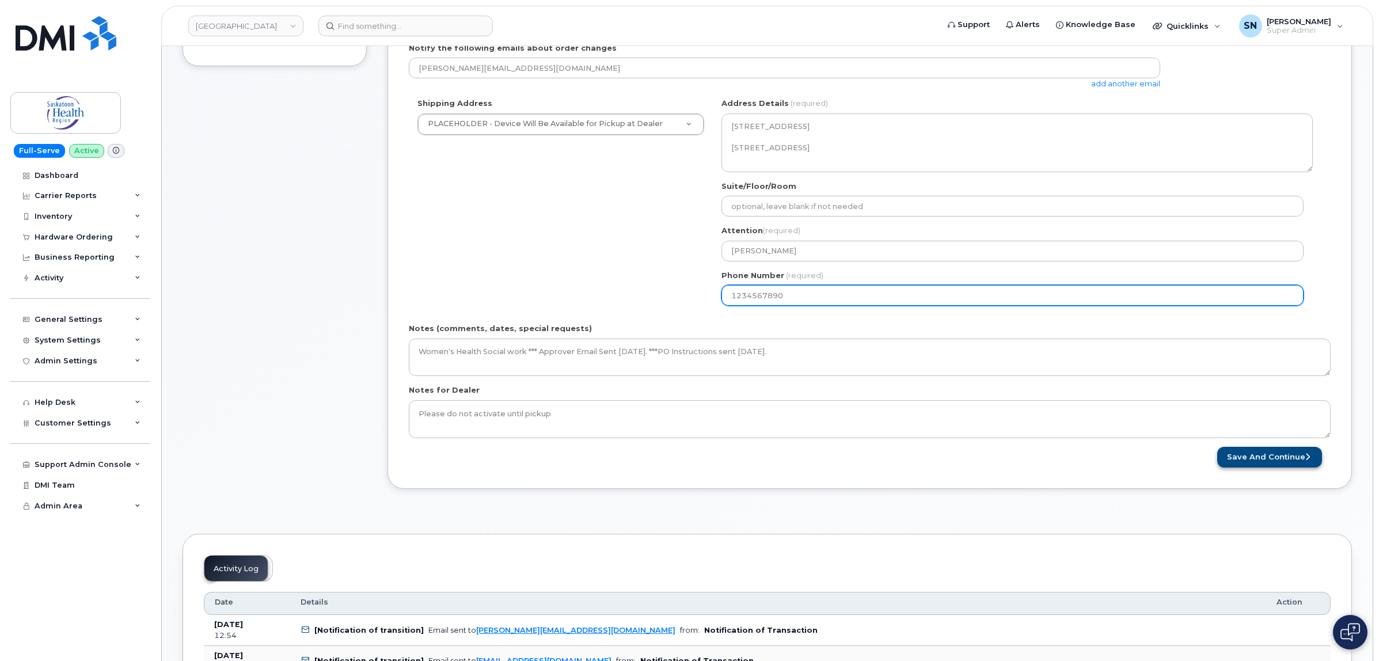
type input "1234567890"
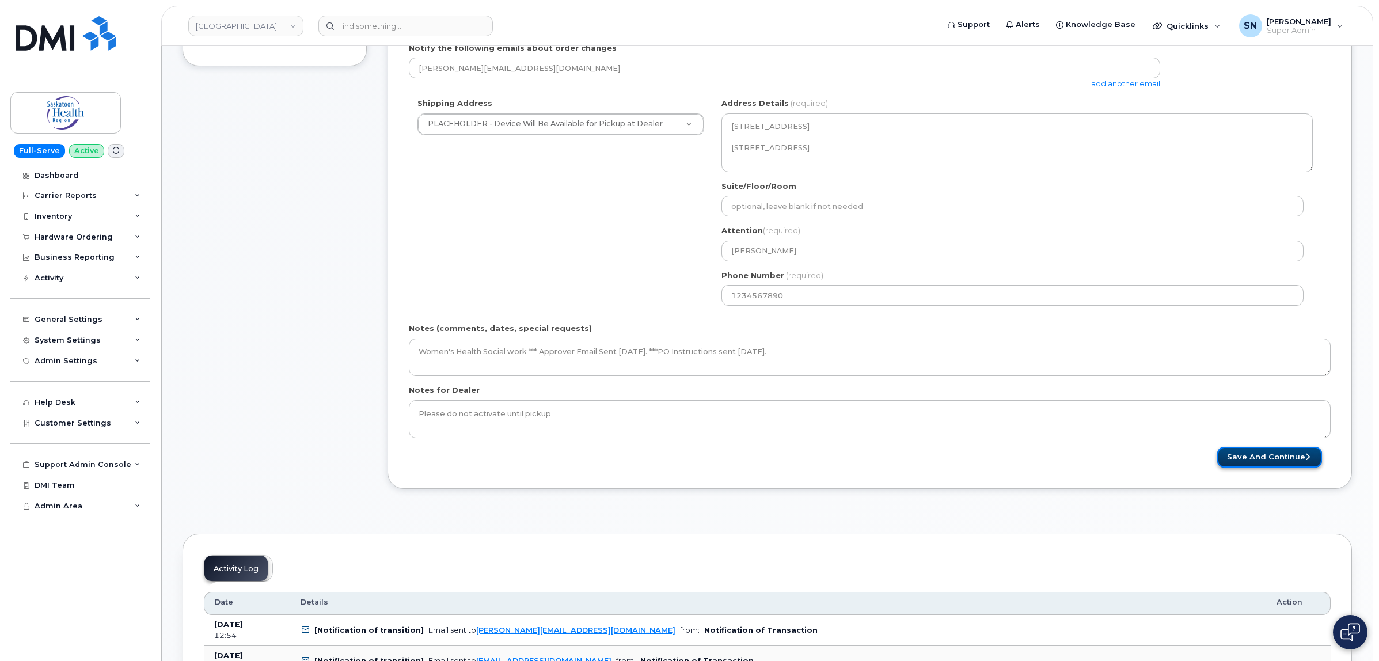
click at [1305, 462] on button "Save and Continue" at bounding box center [1269, 457] width 105 height 21
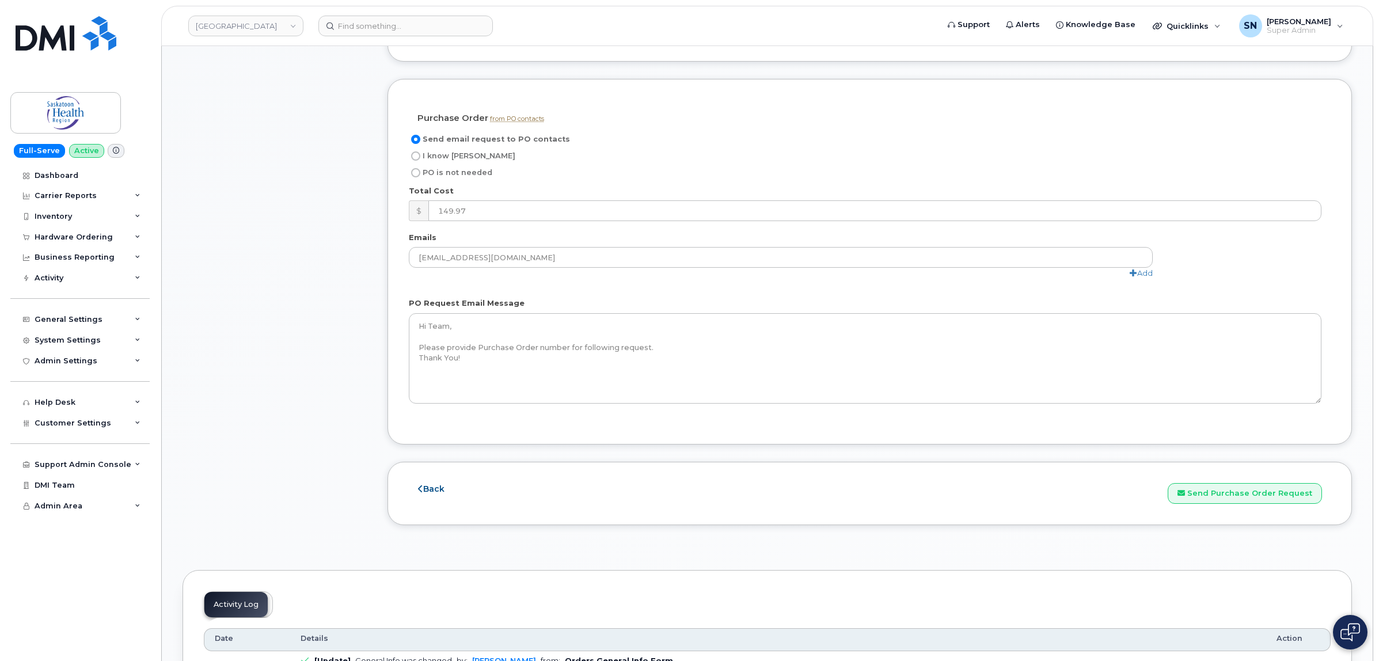
scroll to position [1224, 0]
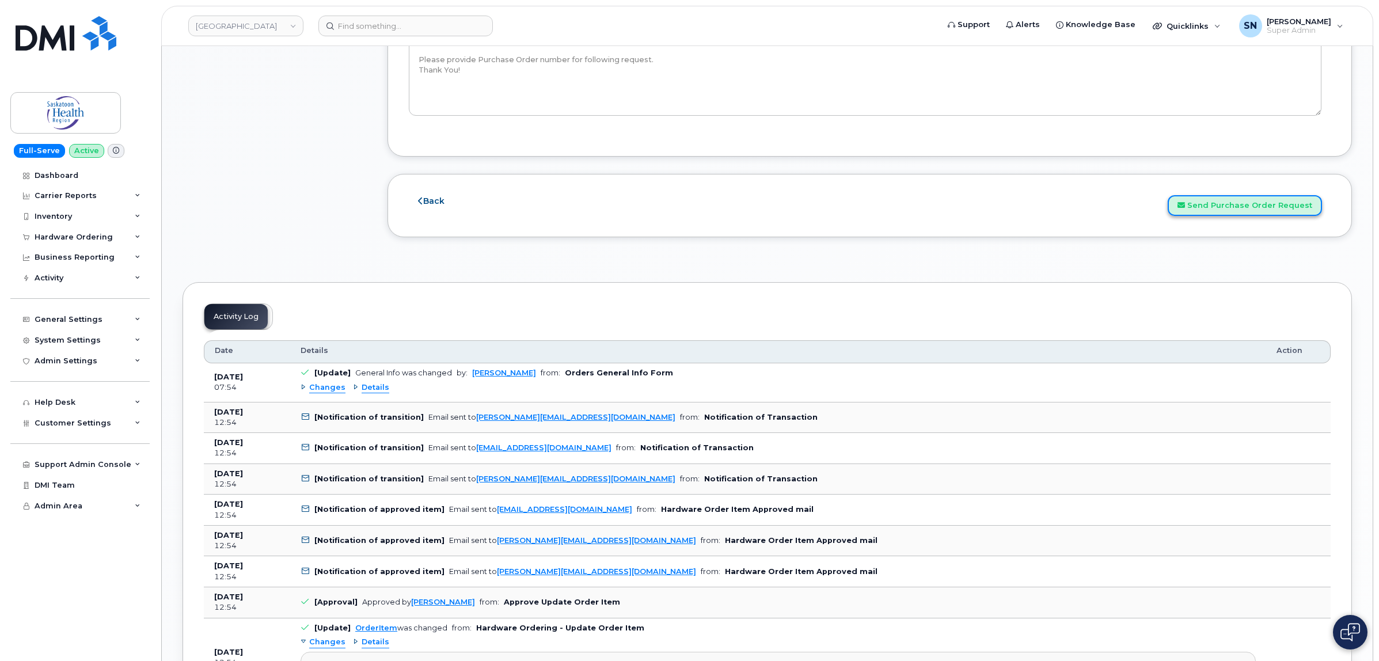
click at [1221, 209] on button "Send Purchase Order Request" at bounding box center [1245, 205] width 154 height 21
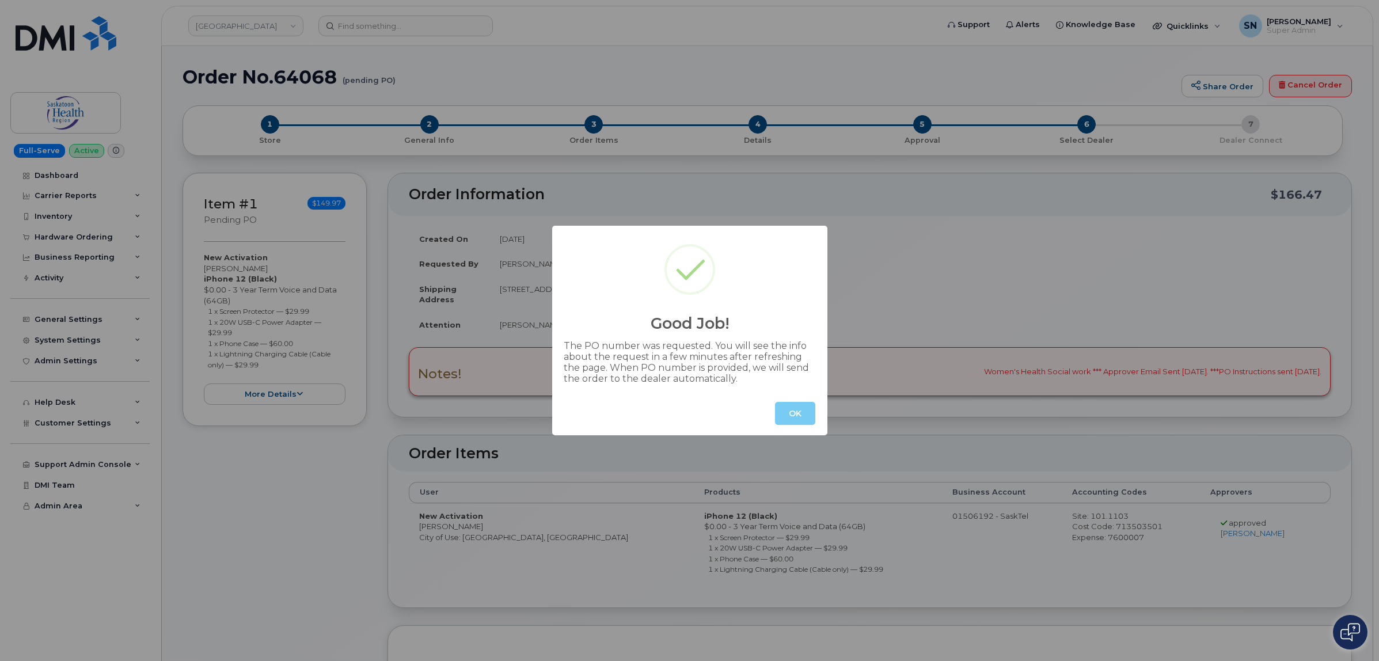
click at [796, 410] on button "OK" at bounding box center [795, 413] width 40 height 23
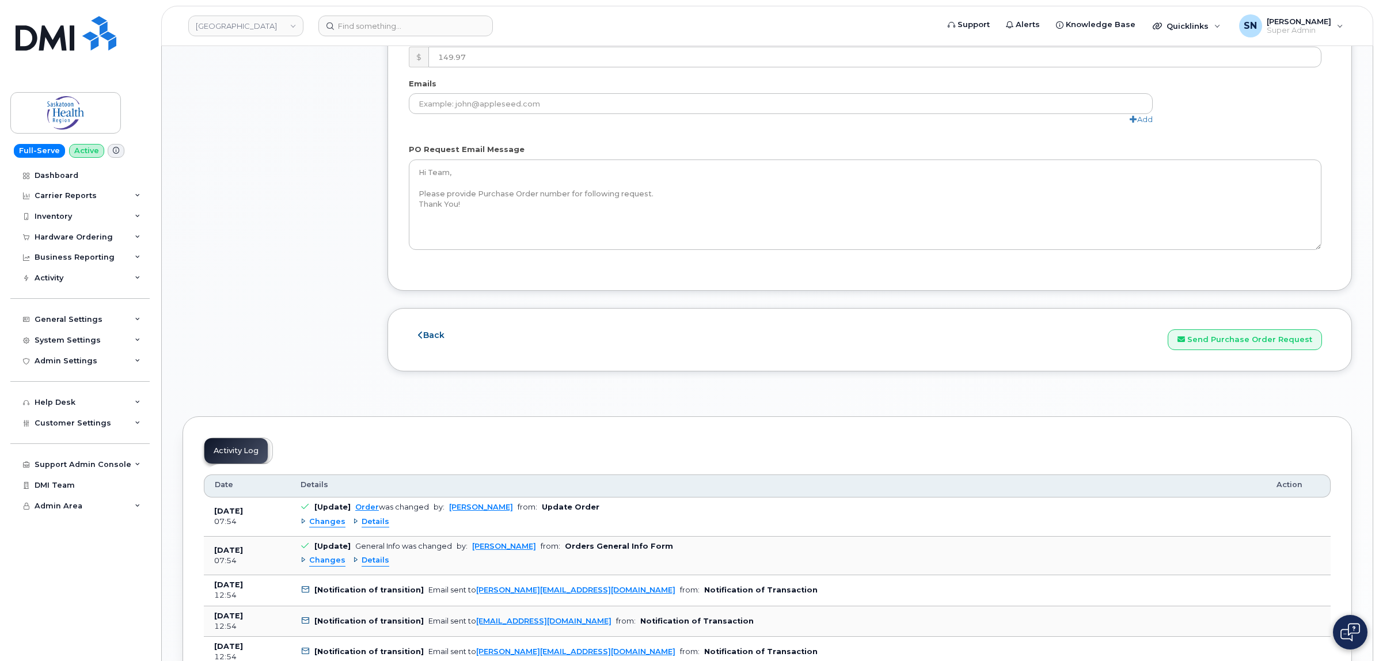
scroll to position [1224, 0]
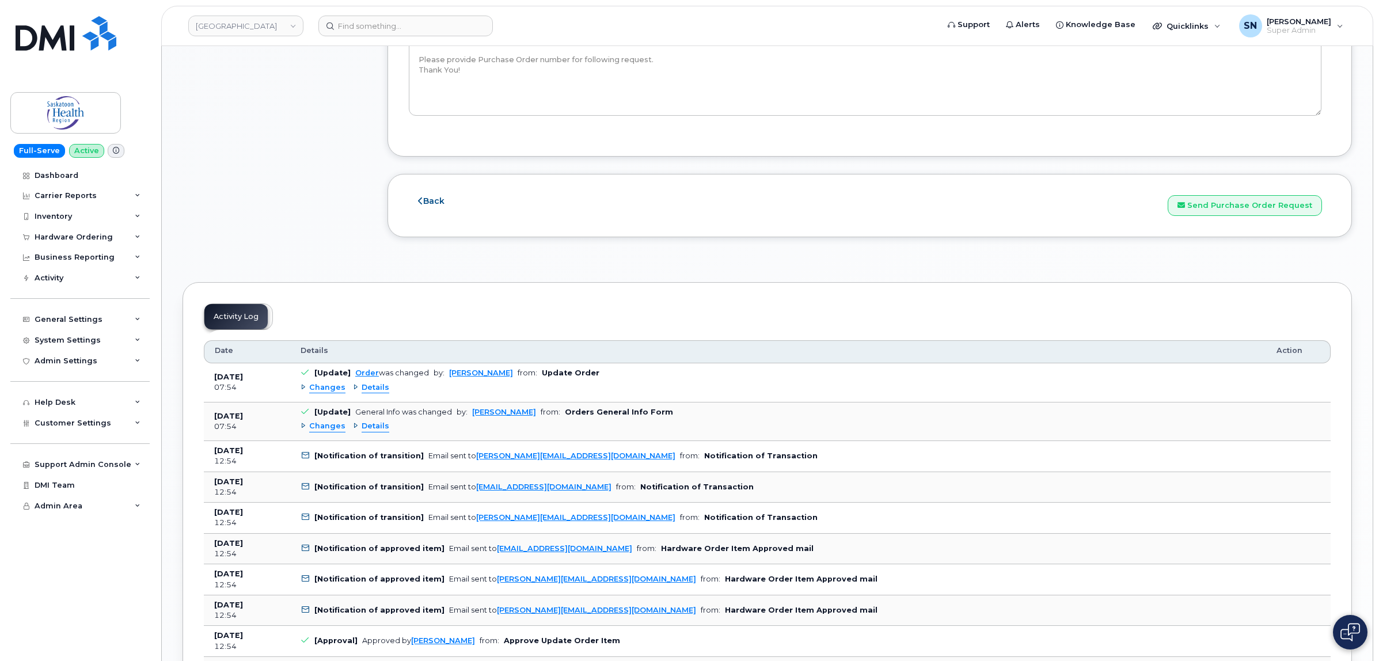
drag, startPoint x: 362, startPoint y: 416, endPoint x: 773, endPoint y: 331, distance: 419.8
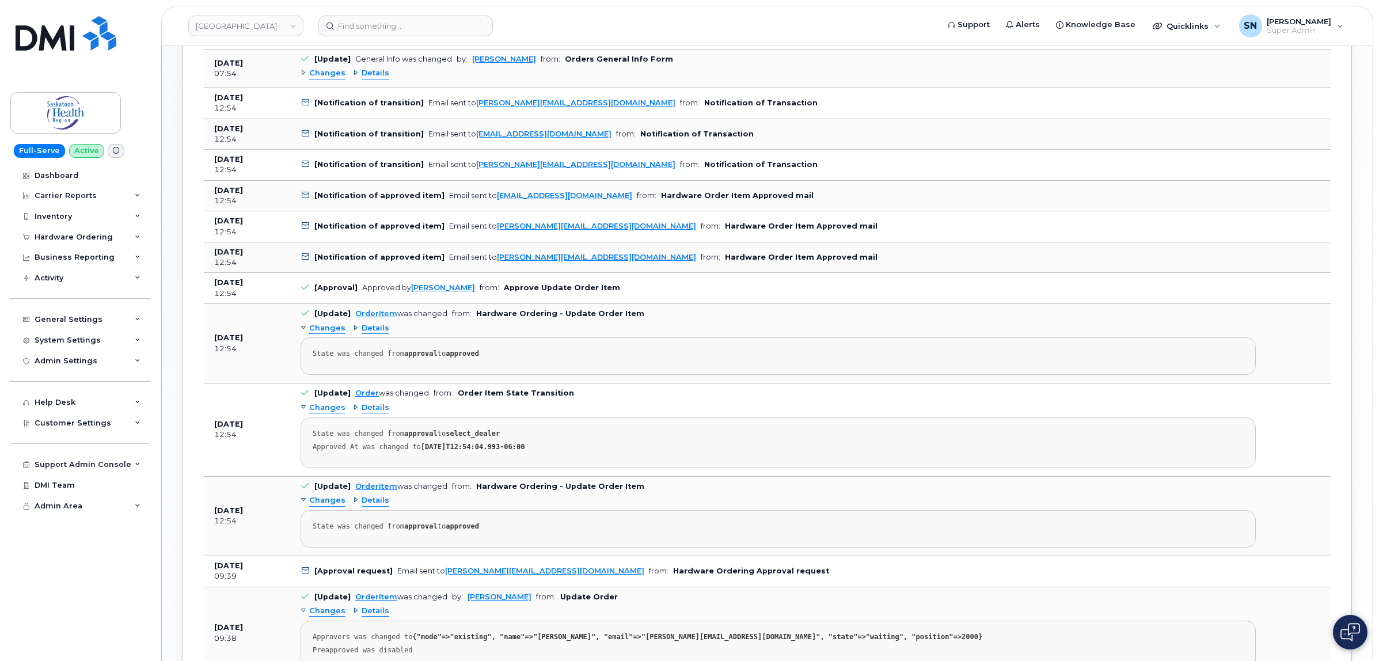
scroll to position [1656, 0]
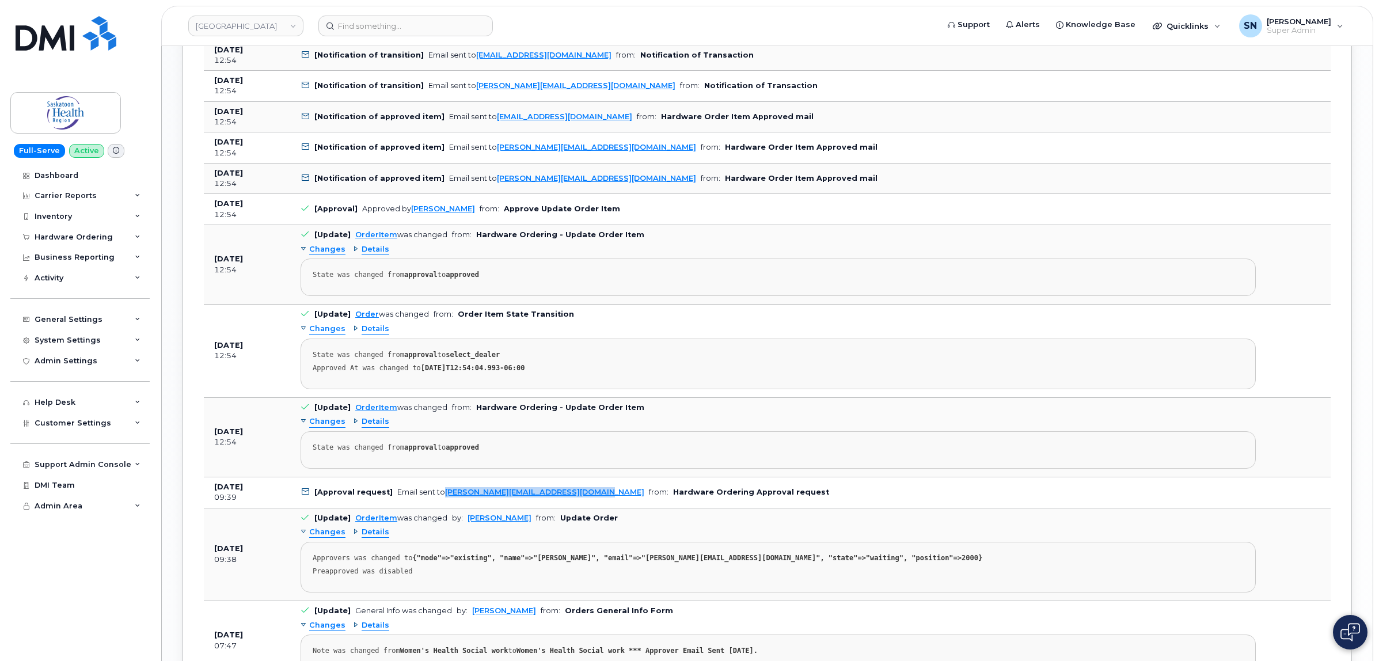
copy link "Teresa.Nixey@saskhealthauthority.ca"
drag, startPoint x: 583, startPoint y: 501, endPoint x: 441, endPoint y: 507, distance: 142.4
click at [441, 507] on td "[Approval request] Email sent to Teresa.Nixey@saskhealthauthority.ca from: Hard…" at bounding box center [778, 492] width 976 height 31
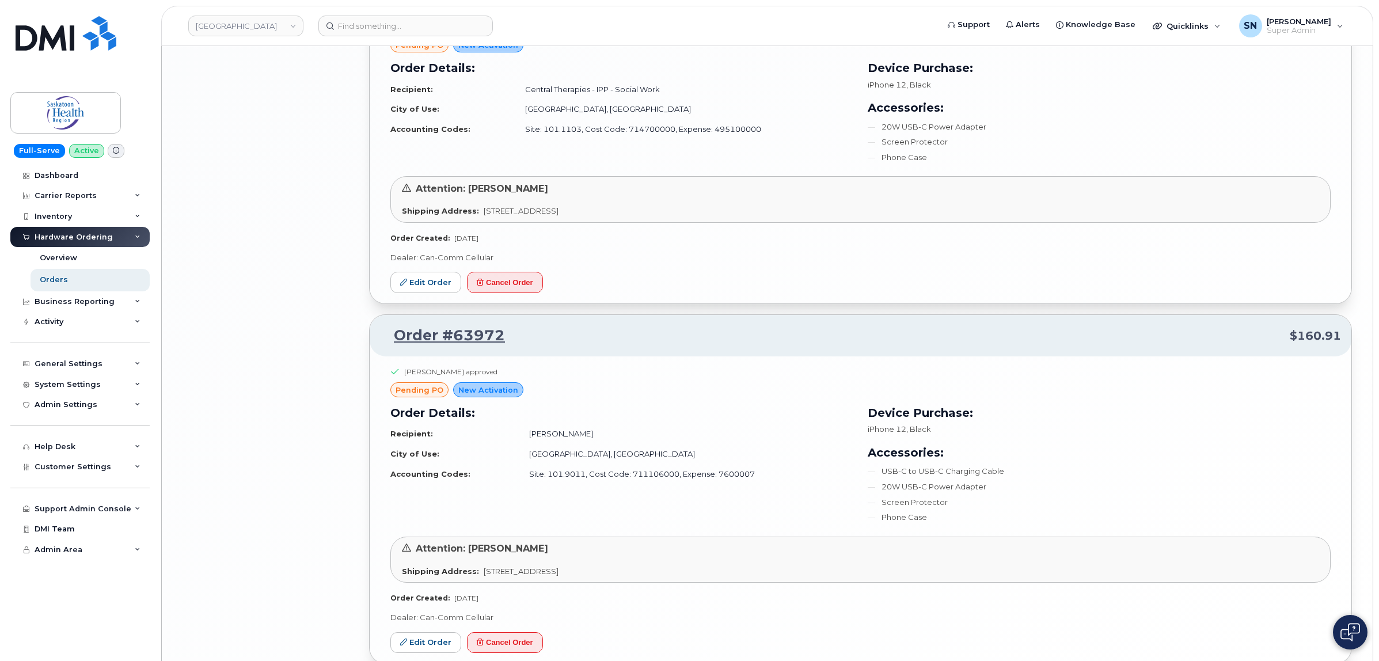
scroll to position [2524, 0]
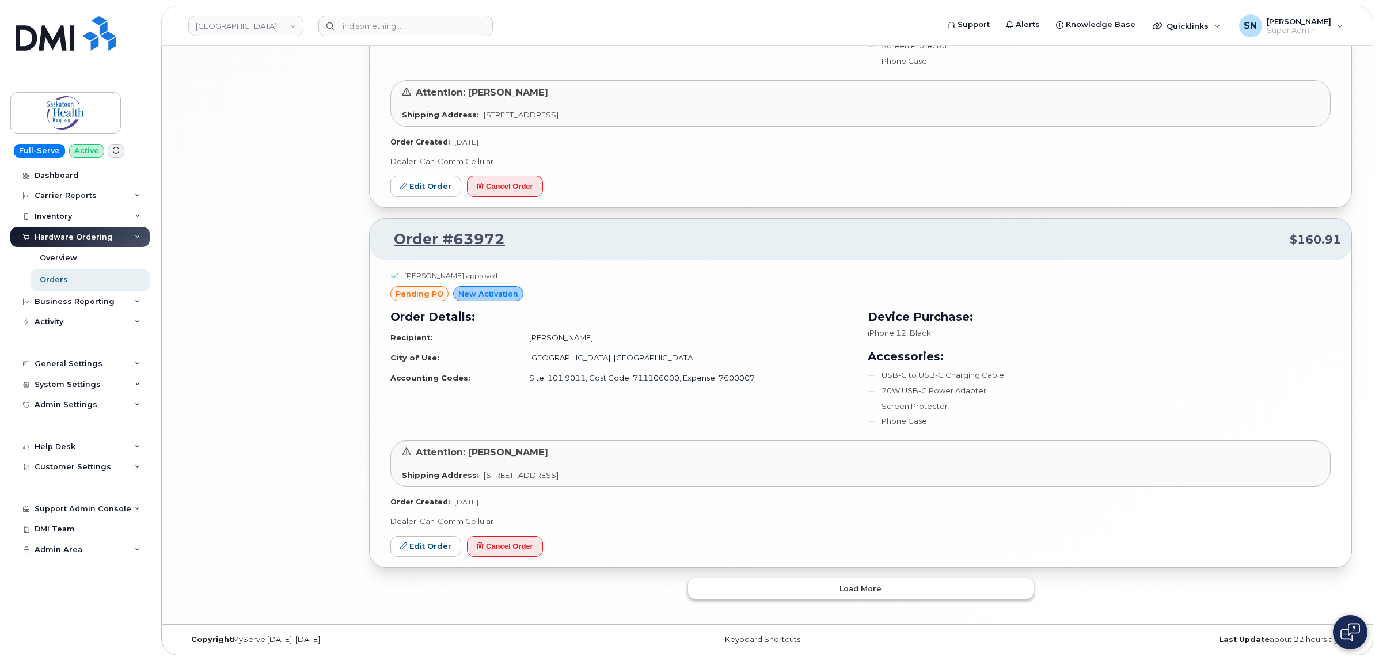
click at [761, 579] on button "Load more" at bounding box center [861, 588] width 346 height 21
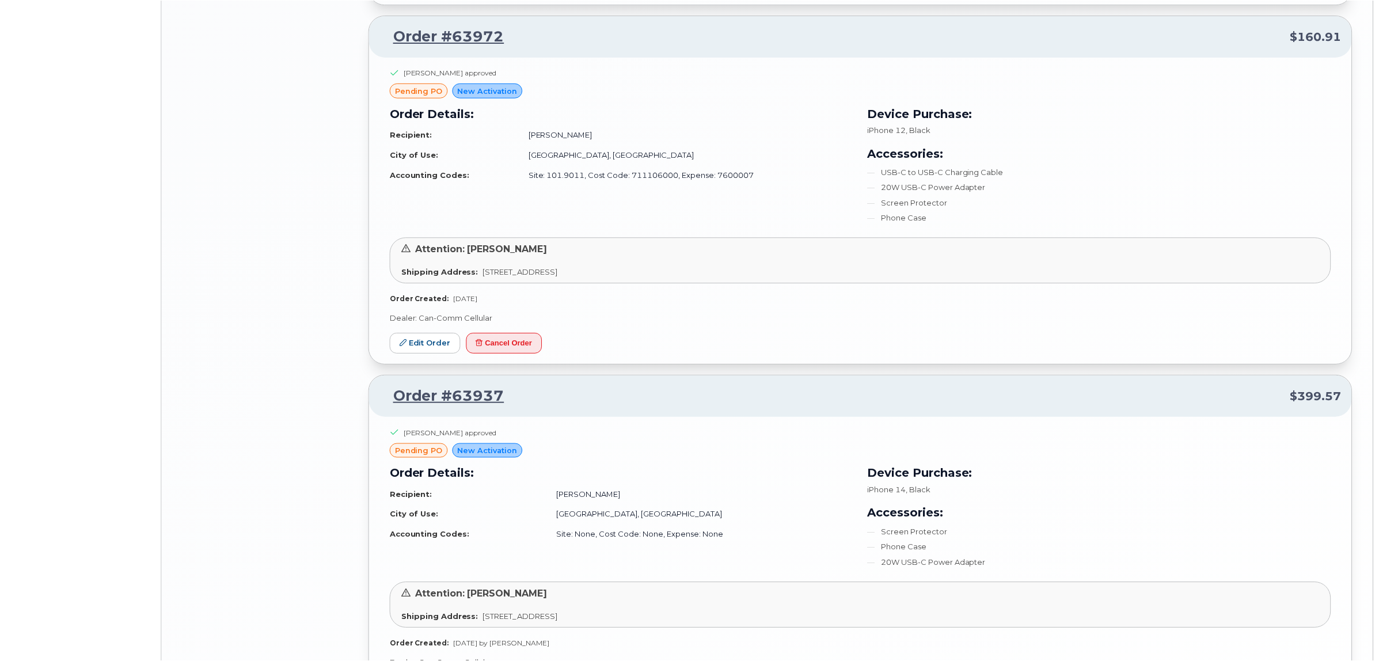
scroll to position [3162, 0]
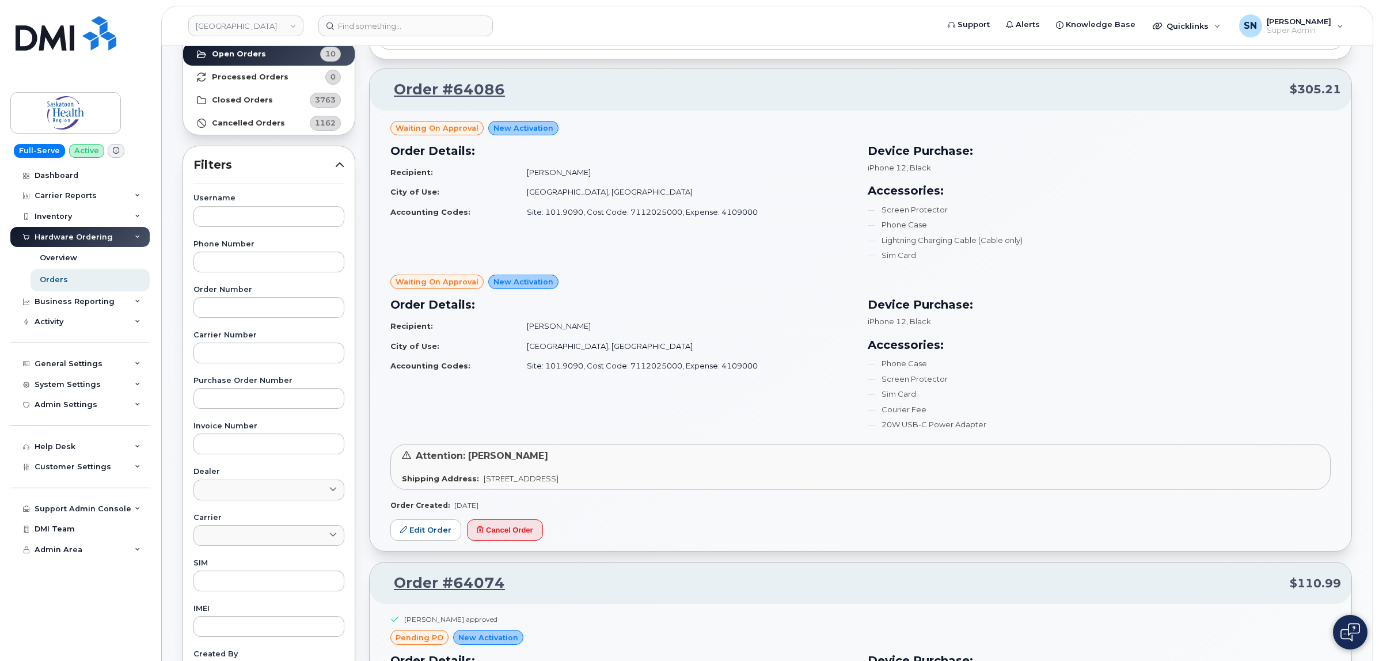
scroll to position [0, 0]
